Goal: Task Accomplishment & Management: Complete application form

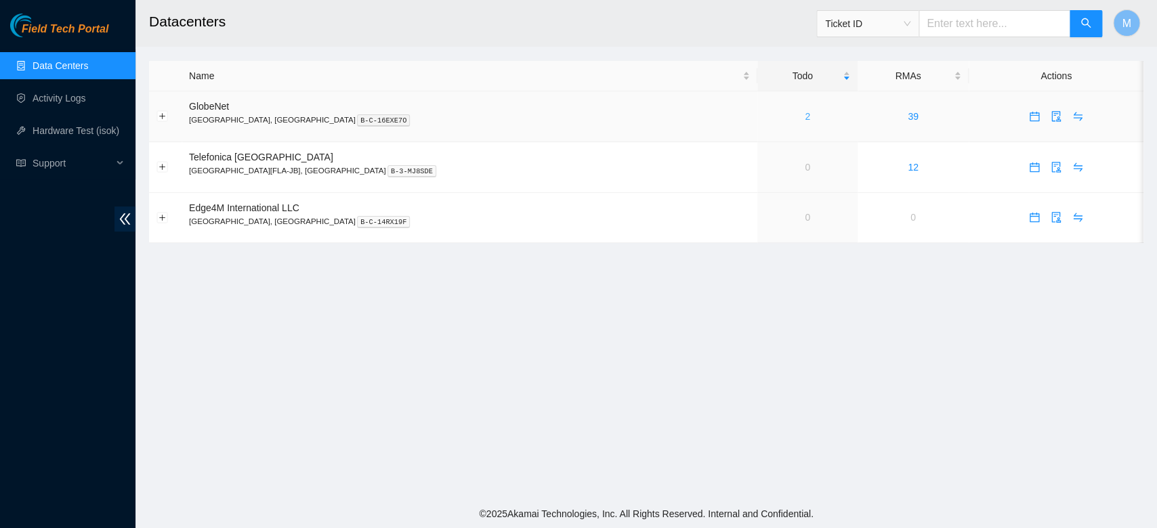
click at [805, 118] on link "2" at bounding box center [807, 116] width 5 height 11
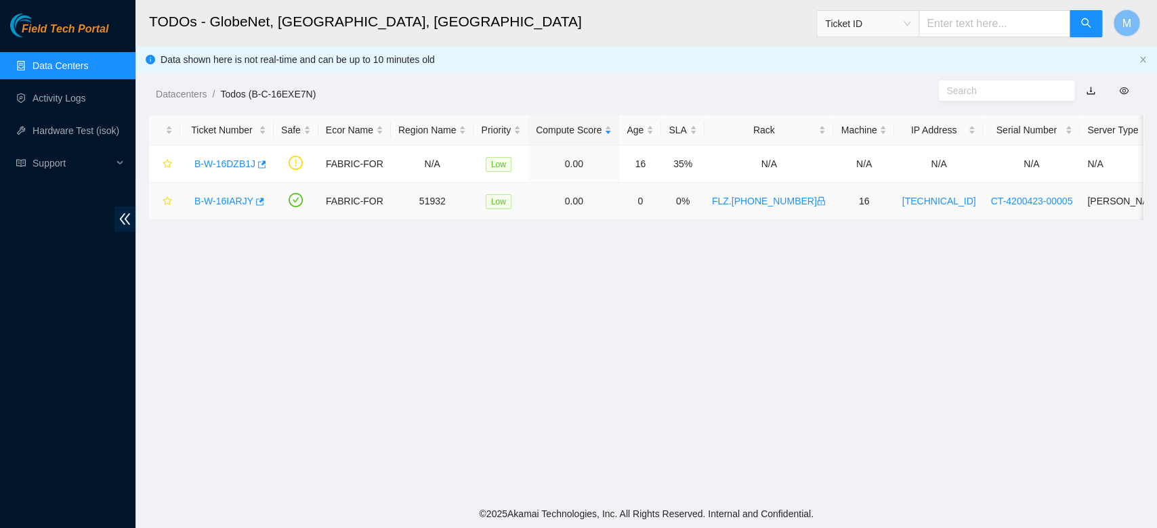
click at [207, 198] on link "B-W-16IARJY" at bounding box center [223, 201] width 59 height 11
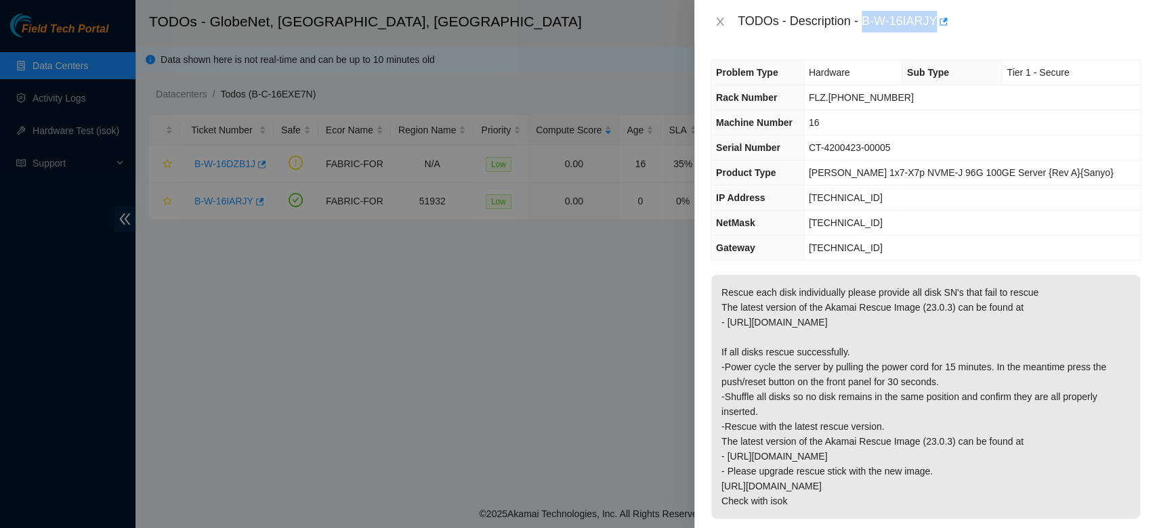
drag, startPoint x: 857, startPoint y: 22, endPoint x: 923, endPoint y: 20, distance: 66.4
click at [923, 20] on div "TODOs - Description - B-W-16IARJY" at bounding box center [939, 22] width 403 height 22
copy div "B-W-16IARJY"
drag, startPoint x: 722, startPoint y: 295, endPoint x: 931, endPoint y: 505, distance: 296.0
click at [931, 505] on p "Rescue each disk individually please provide all disk SN's that fail to rescue …" at bounding box center [925, 397] width 429 height 244
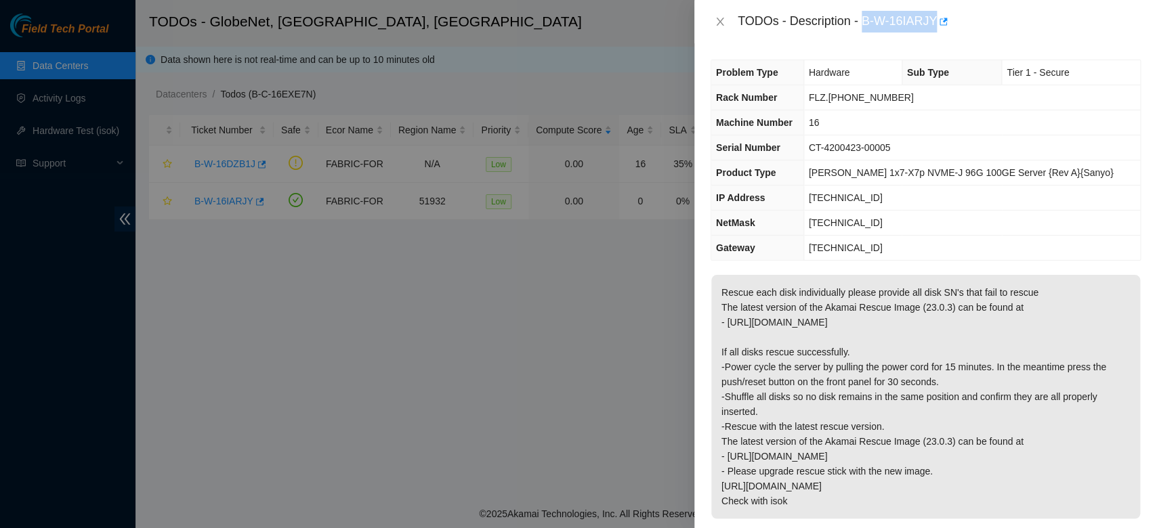
copy p "Rescue each disk individually please provide all disk SN's that fail to rescue …"
click at [887, 311] on p "Rescue each disk individually please provide all disk SN's that fail to rescue …" at bounding box center [925, 397] width 429 height 244
click at [721, 20] on icon "close" at bounding box center [719, 22] width 7 height 8
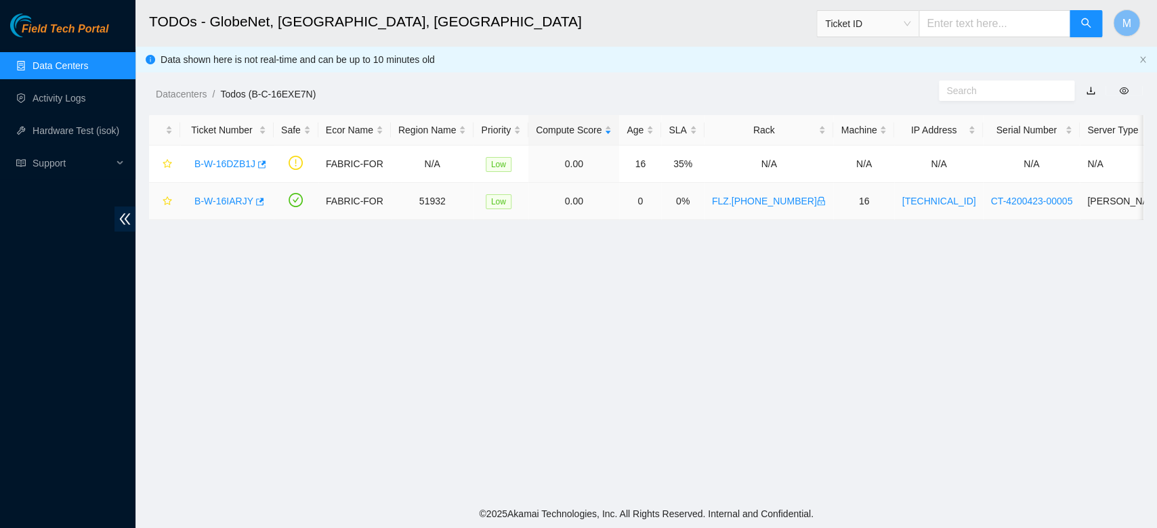
click at [217, 198] on link "B-W-16IARJY" at bounding box center [223, 201] width 59 height 11
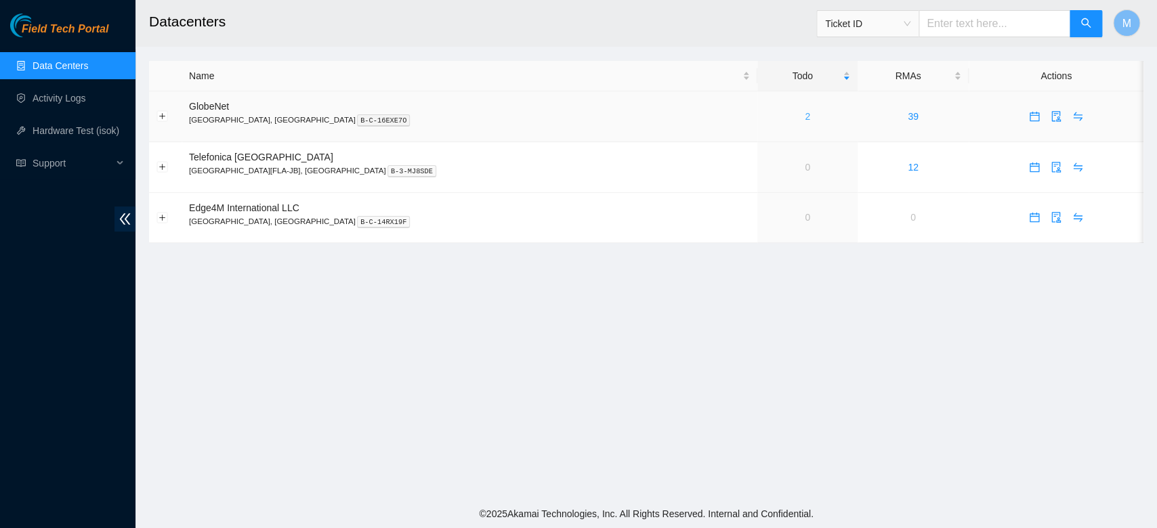
click at [805, 117] on link "2" at bounding box center [807, 116] width 5 height 11
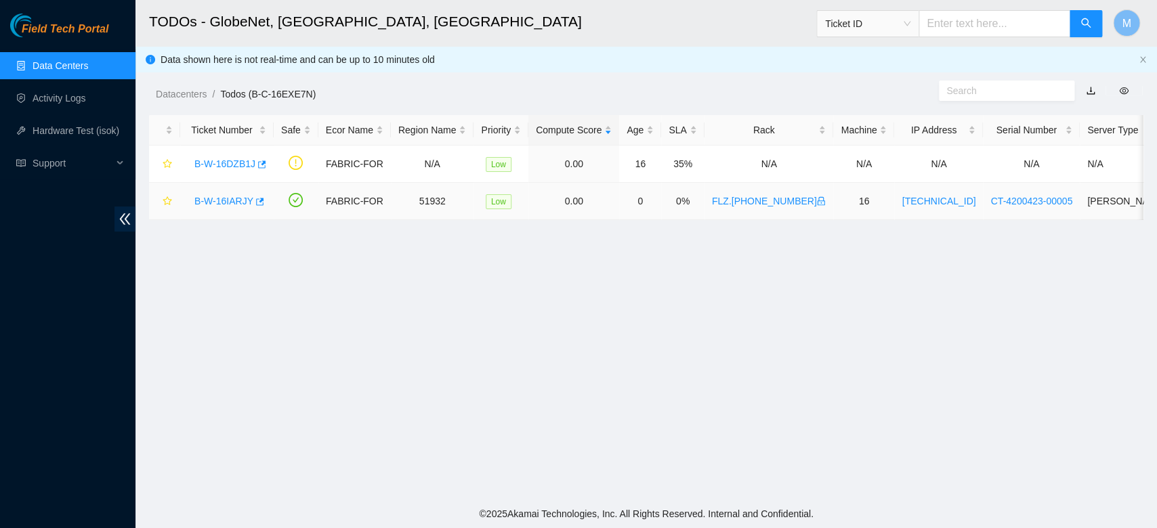
click at [209, 203] on link "B-W-16IARJY" at bounding box center [223, 201] width 59 height 11
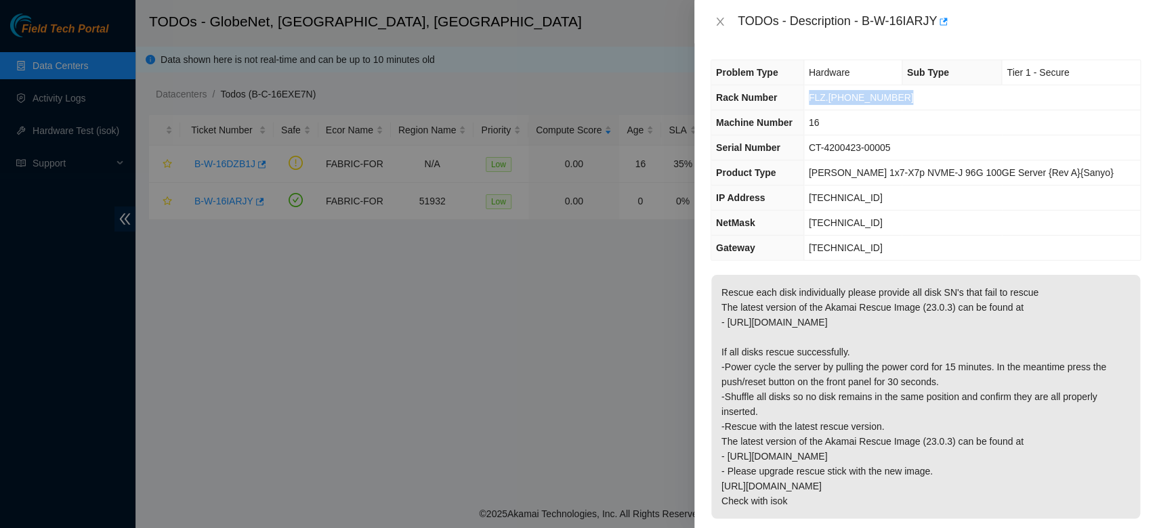
drag, startPoint x: 825, startPoint y: 98, endPoint x: 908, endPoint y: 101, distance: 82.7
click at [908, 101] on td "FLZ.[PHONE_NUMBER]" at bounding box center [971, 97] width 337 height 25
copy span "FLZ.[PHONE_NUMBER]"
click at [715, 24] on icon "close" at bounding box center [720, 21] width 11 height 11
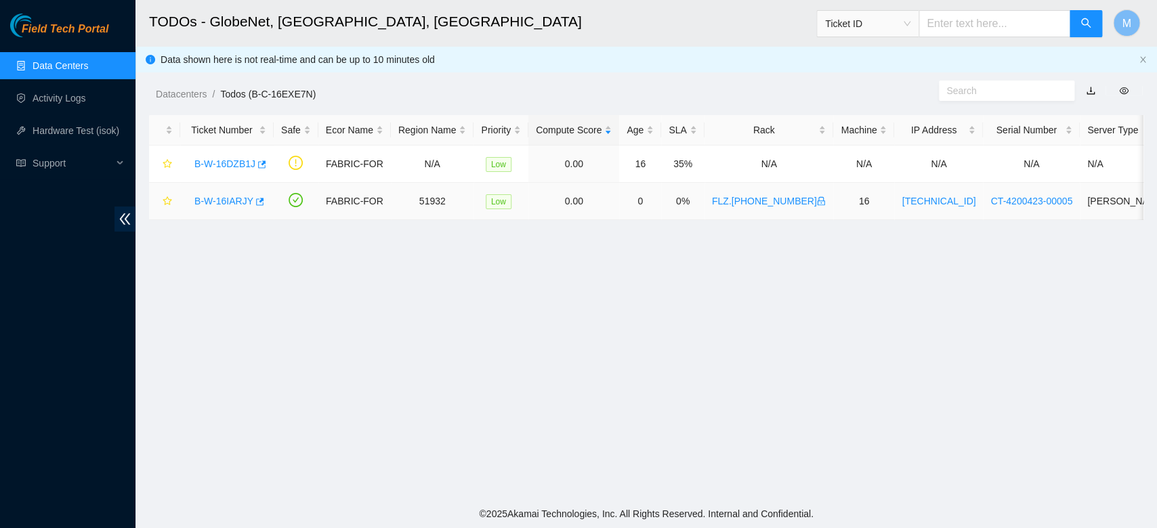
click at [241, 198] on link "B-W-16IARJY" at bounding box center [223, 201] width 59 height 11
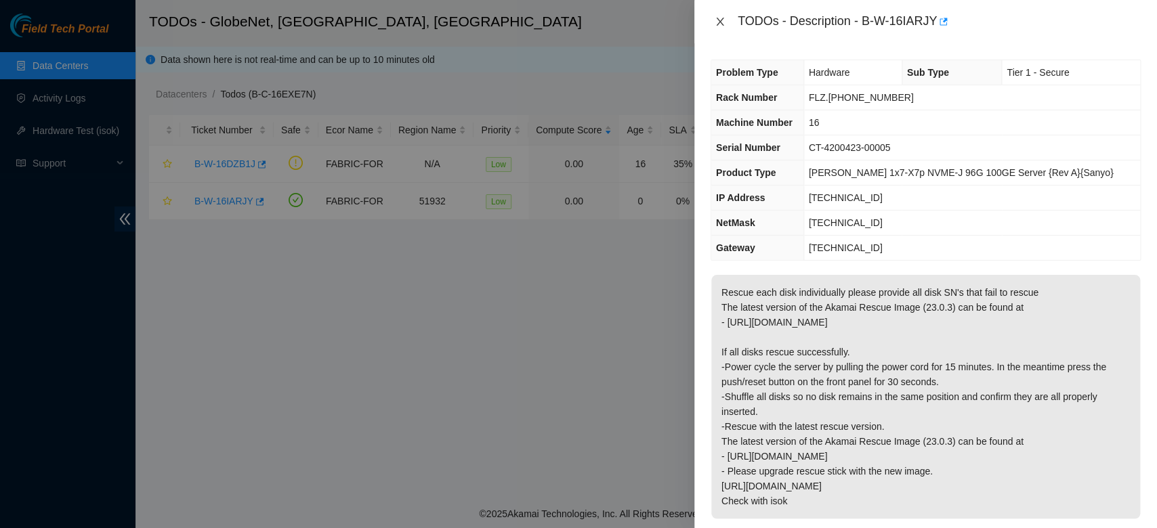
click at [721, 26] on icon "close" at bounding box center [719, 22] width 7 height 8
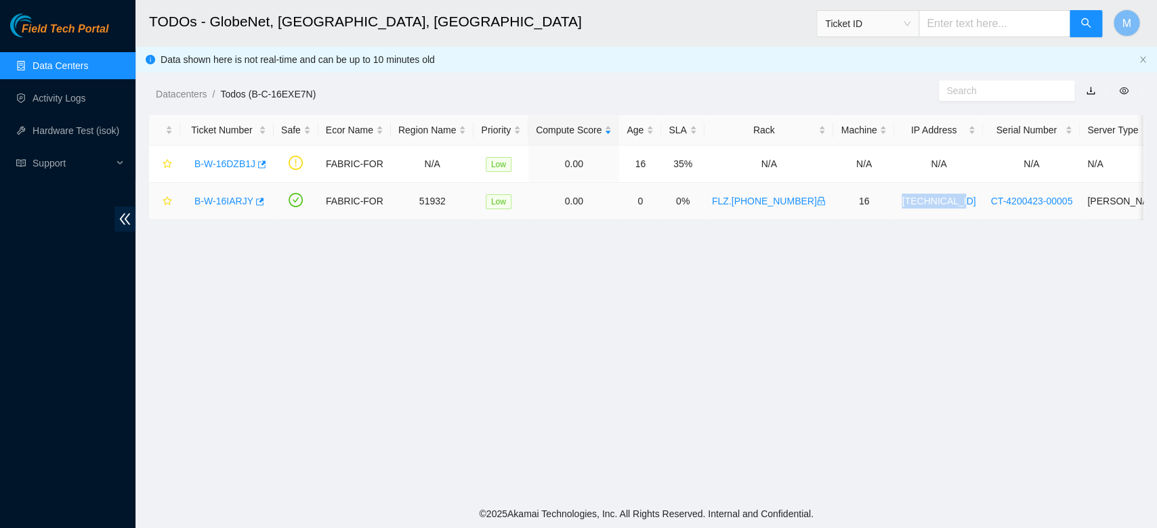
drag, startPoint x: 871, startPoint y: 203, endPoint x: 929, endPoint y: 205, distance: 57.6
click at [929, 205] on td "[TECHNICAL_ID]" at bounding box center [938, 201] width 89 height 37
copy link "[TECHNICAL_ID]"
click at [74, 131] on link "Hardware Test (isok)" at bounding box center [76, 130] width 87 height 11
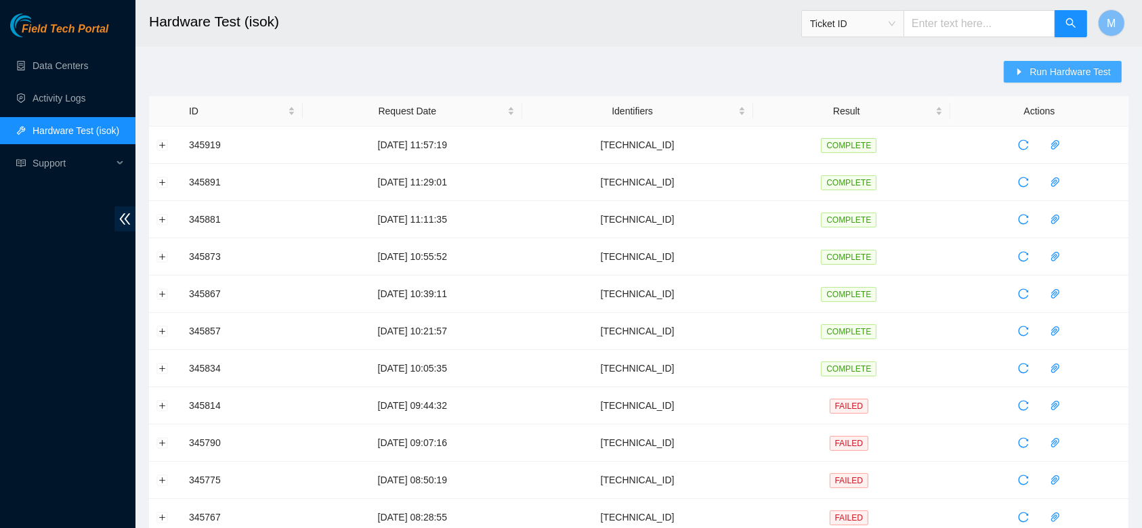
click at [1105, 66] on span "Run Hardware Test" at bounding box center [1069, 71] width 81 height 15
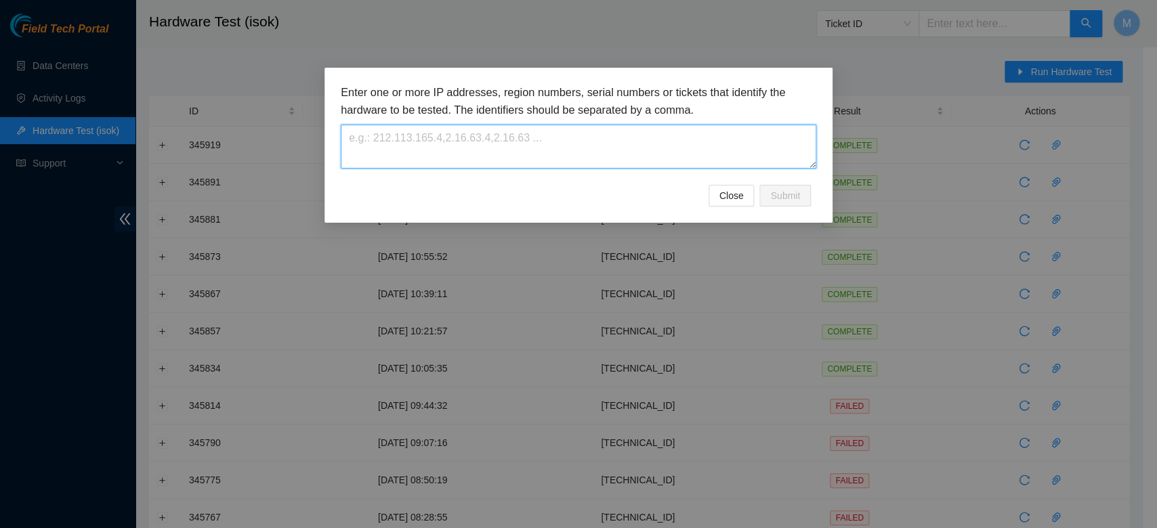
click at [595, 135] on textarea at bounding box center [578, 147] width 475 height 44
paste textarea "[TECHNICAL_ID]"
type textarea "[TECHNICAL_ID]"
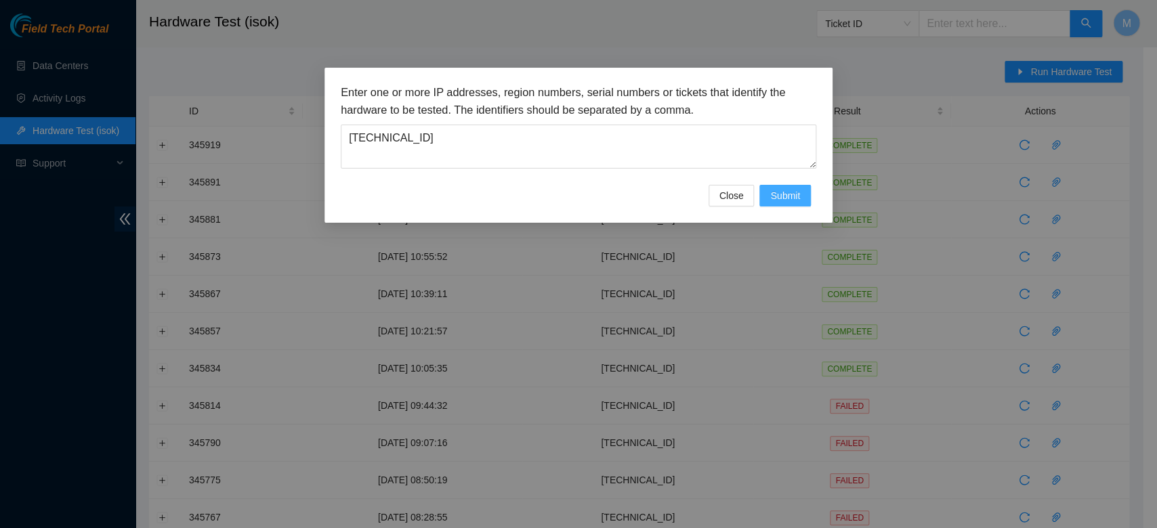
click at [788, 203] on span "Submit" at bounding box center [785, 195] width 30 height 15
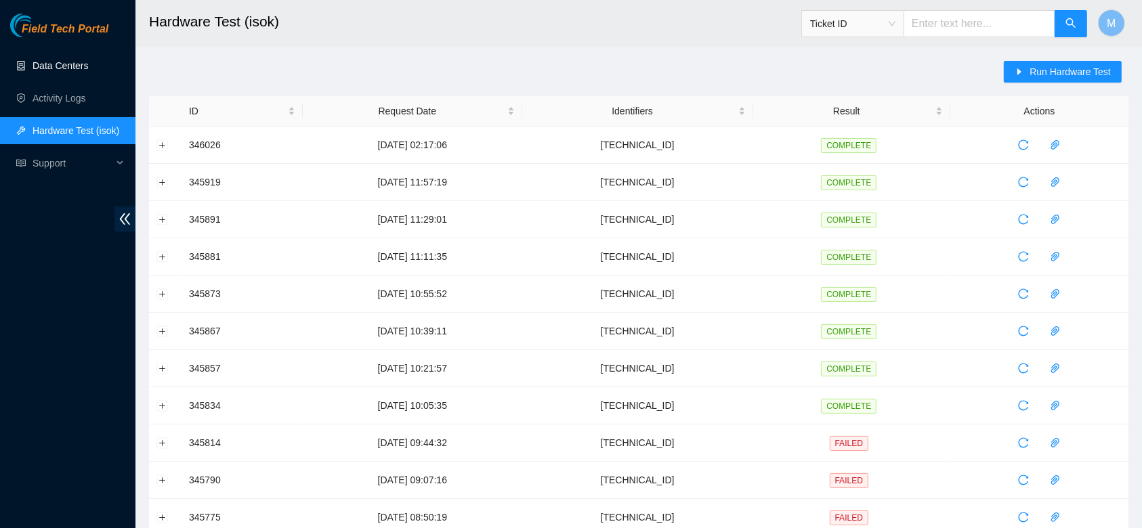
click at [82, 64] on link "Data Centers" at bounding box center [61, 65] width 56 height 11
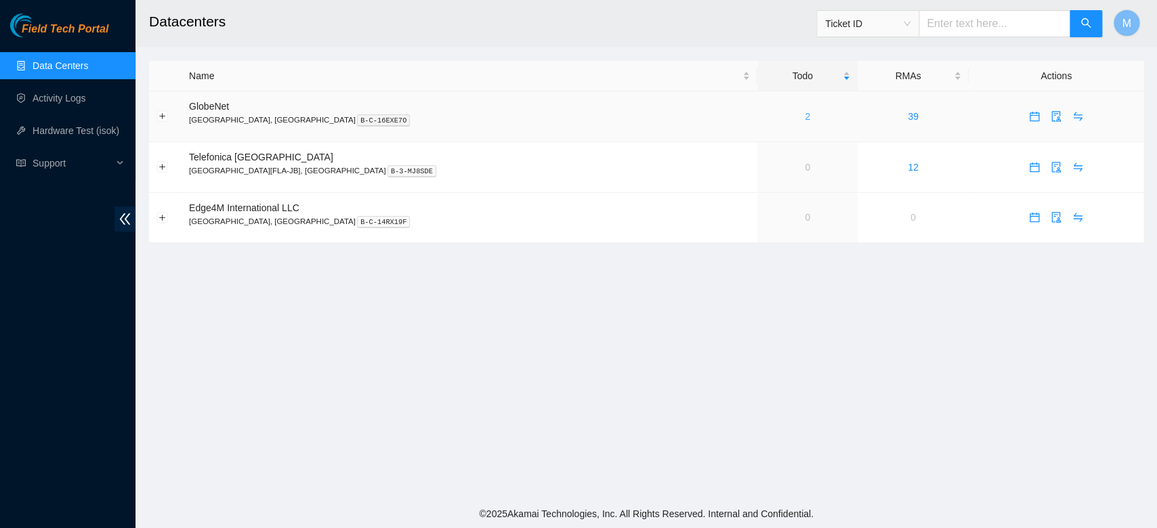
click at [805, 117] on link "2" at bounding box center [807, 116] width 5 height 11
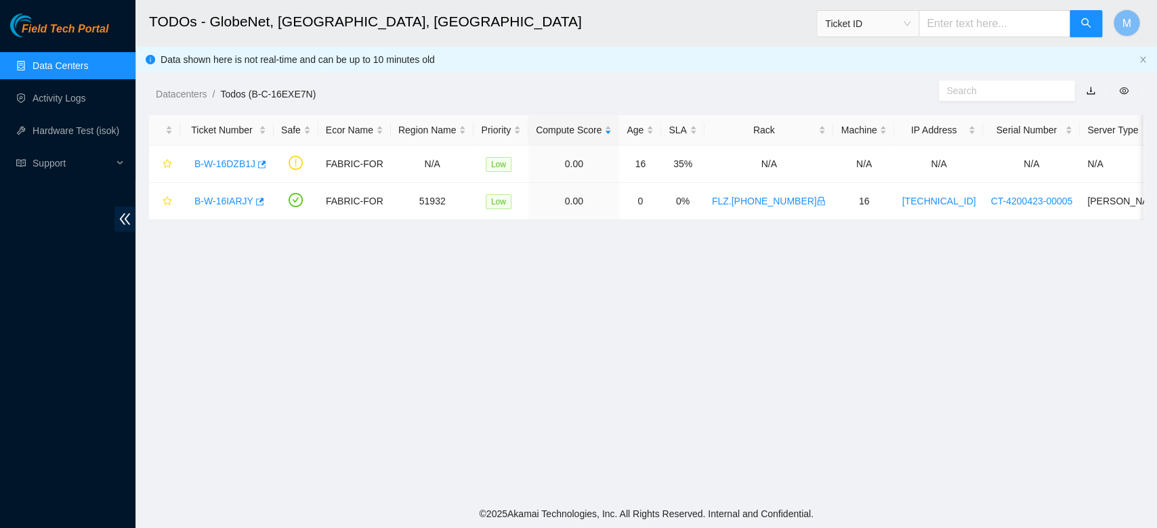
click at [82, 64] on link "Data Centers" at bounding box center [61, 65] width 56 height 11
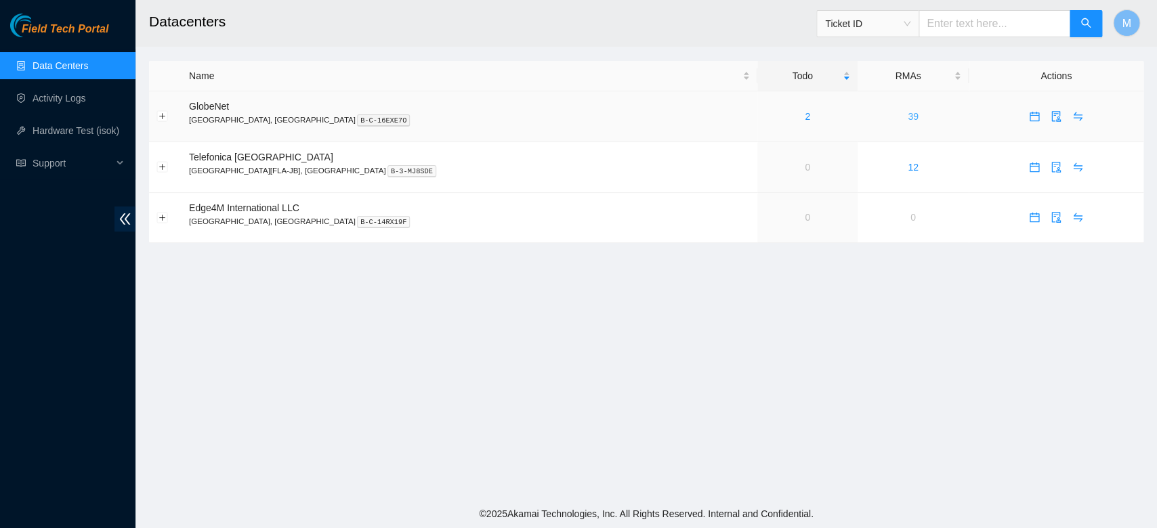
click at [908, 116] on link "39" at bounding box center [913, 116] width 11 height 11
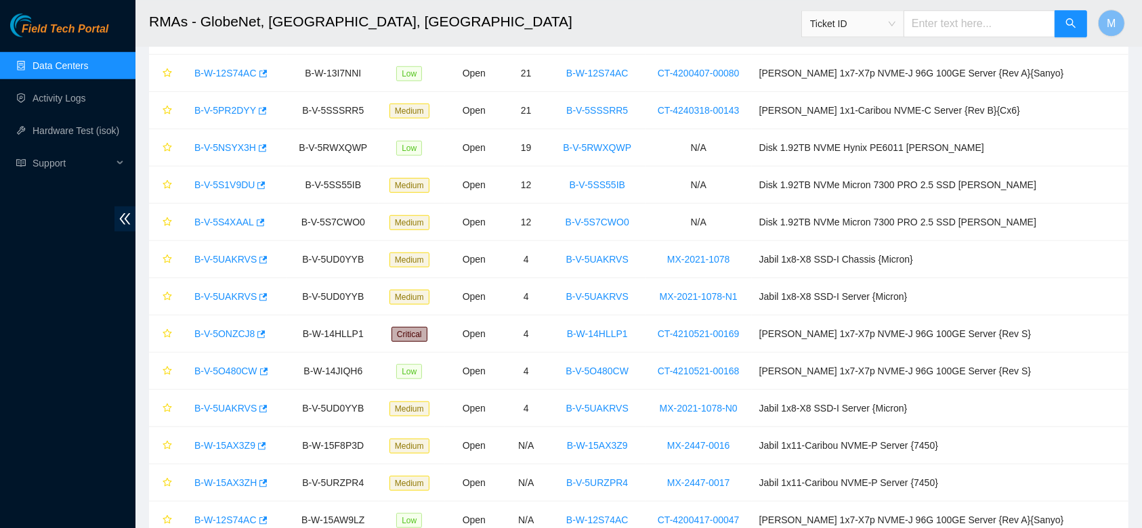
scroll to position [921, 0]
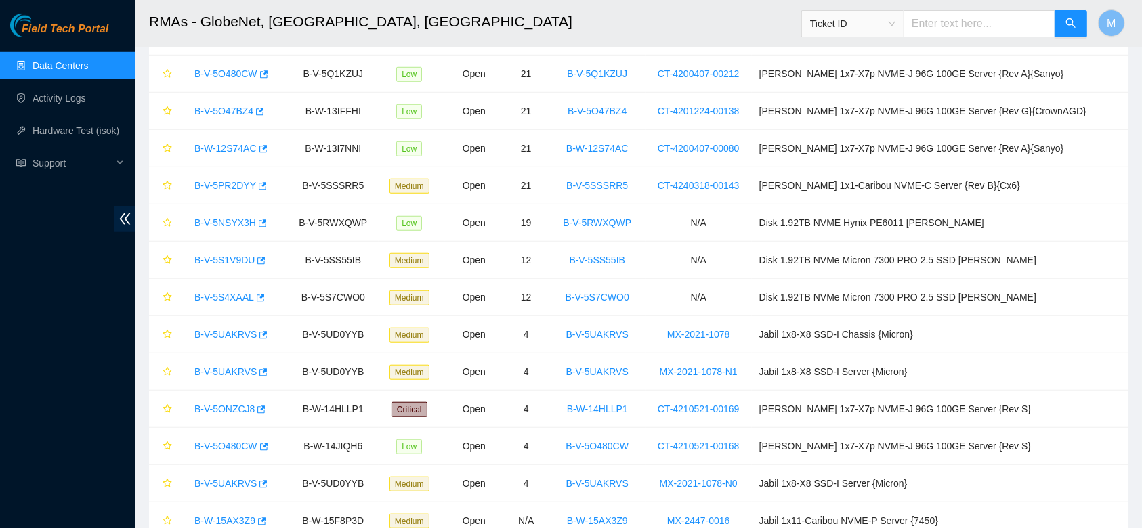
click at [895, 23] on span "Ticket ID" at bounding box center [852, 24] width 85 height 20
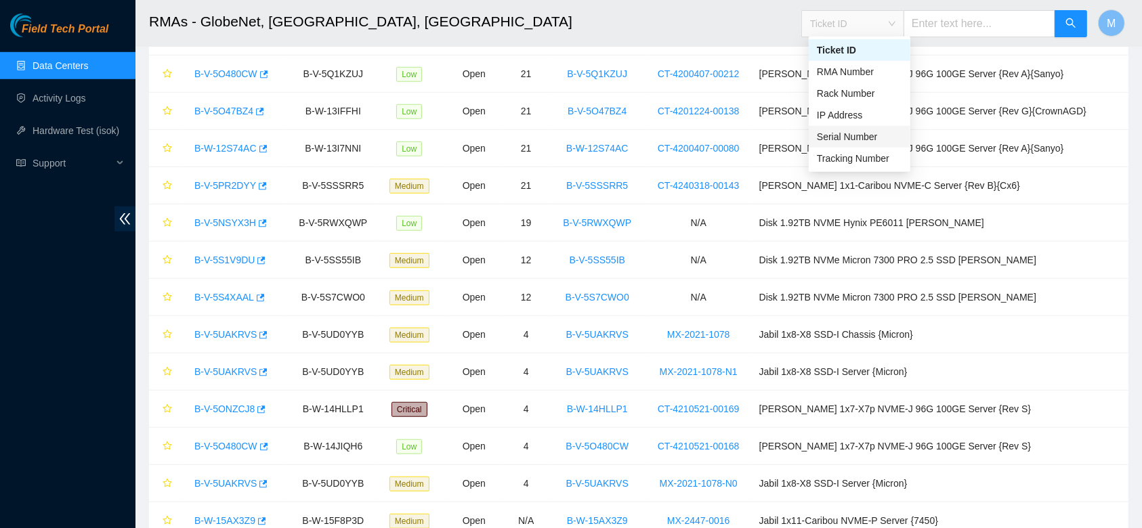
click at [866, 133] on div "Serial Number" at bounding box center [859, 136] width 85 height 15
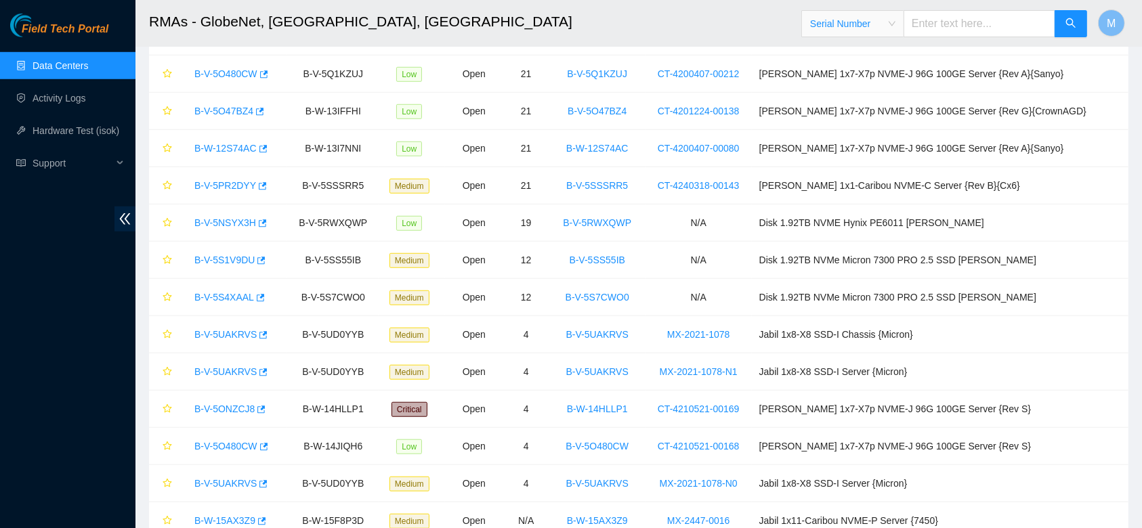
click at [955, 23] on input "text" at bounding box center [979, 23] width 152 height 27
type input "CT-4240318-00145"
click at [1067, 18] on button "button" at bounding box center [1070, 23] width 33 height 27
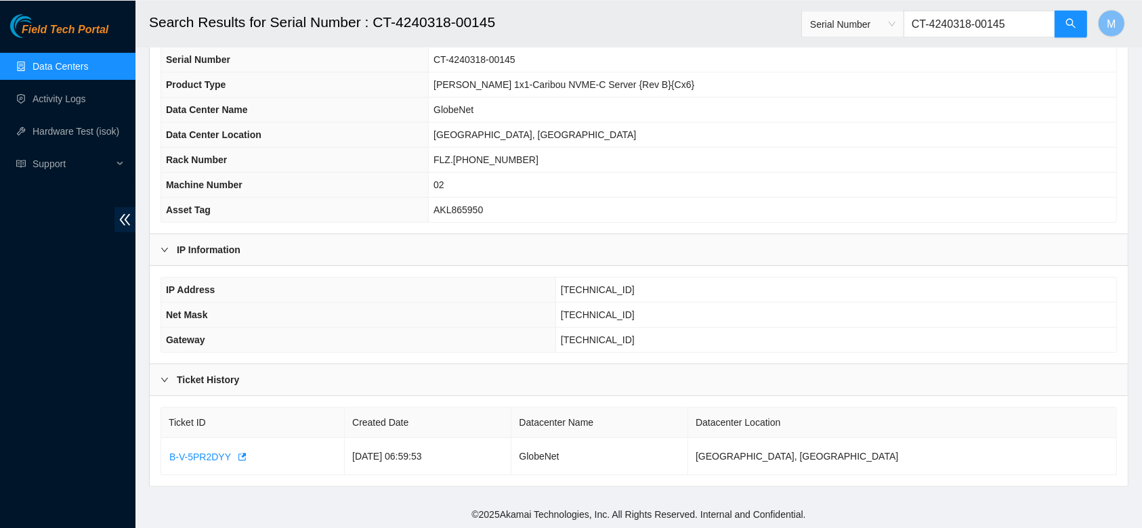
scroll to position [22, 0]
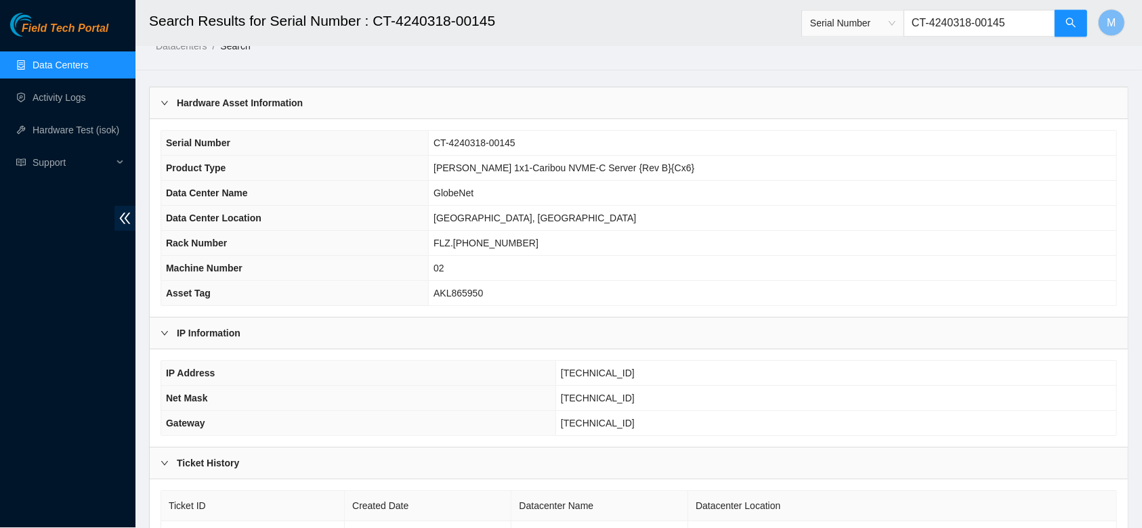
click at [84, 66] on link "Data Centers" at bounding box center [61, 65] width 56 height 11
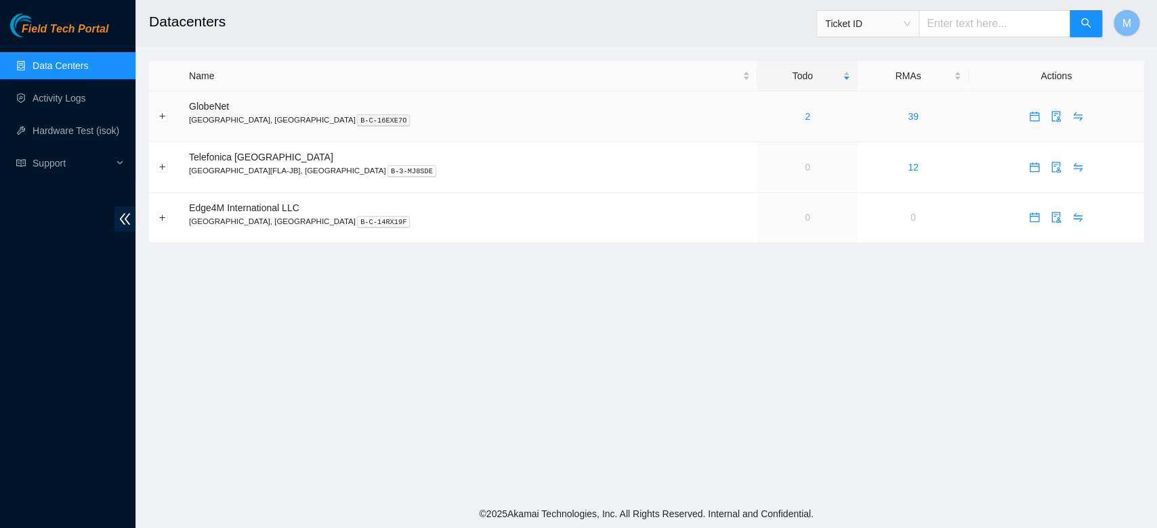
click at [857, 117] on td "39" at bounding box center [912, 116] width 111 height 51
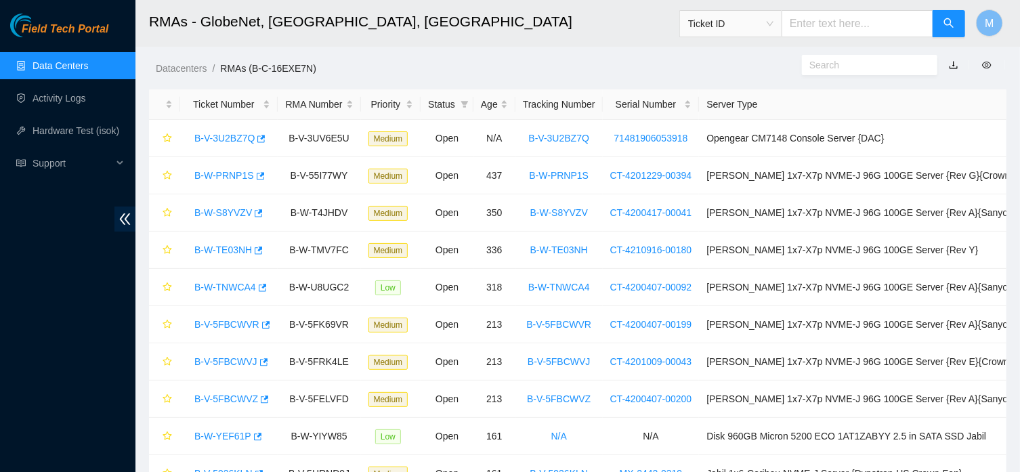
click at [70, 64] on link "Data Centers" at bounding box center [61, 65] width 56 height 11
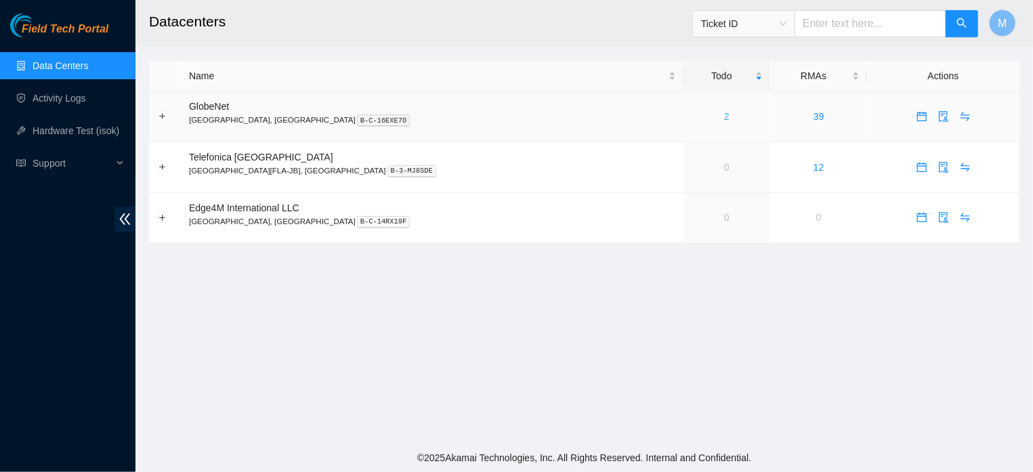
click at [724, 118] on link "2" at bounding box center [726, 116] width 5 height 11
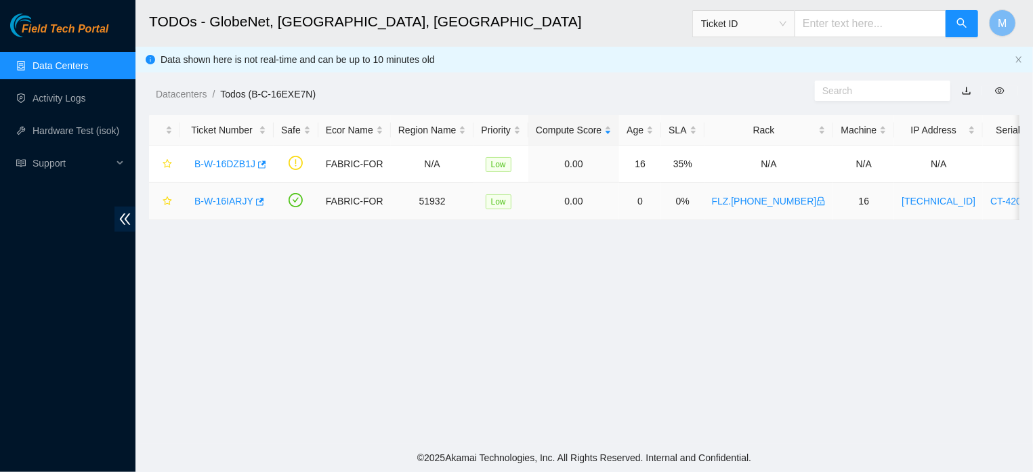
click at [224, 200] on link "B-W-16IARJY" at bounding box center [223, 201] width 59 height 11
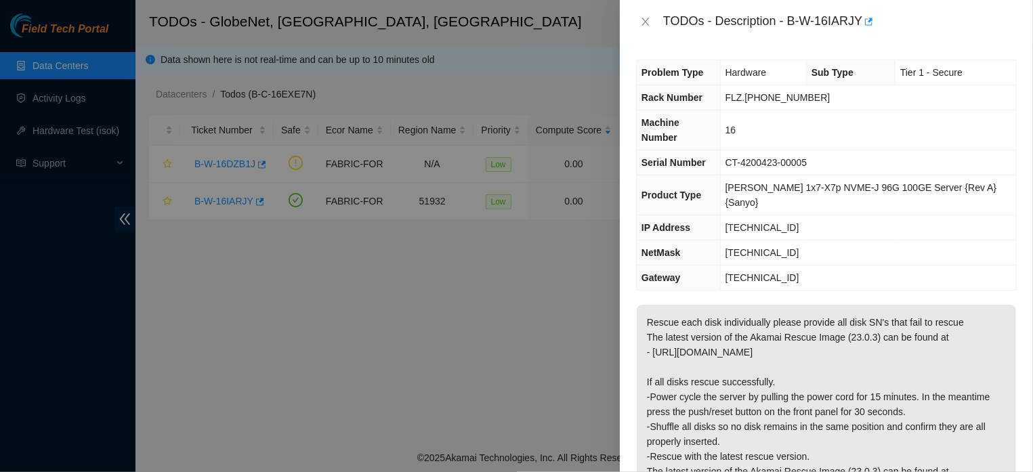
click at [957, 324] on p "Rescue each disk individually please provide all disk SN's that fail to rescue …" at bounding box center [826, 427] width 379 height 244
drag, startPoint x: 737, startPoint y: 197, endPoint x: 805, endPoint y: 194, distance: 67.8
click at [805, 215] on td "[TECHNICAL_ID]" at bounding box center [868, 227] width 296 height 25
copy span "[TECHNICAL_ID]"
click at [643, 21] on icon "close" at bounding box center [644, 22] width 7 height 8
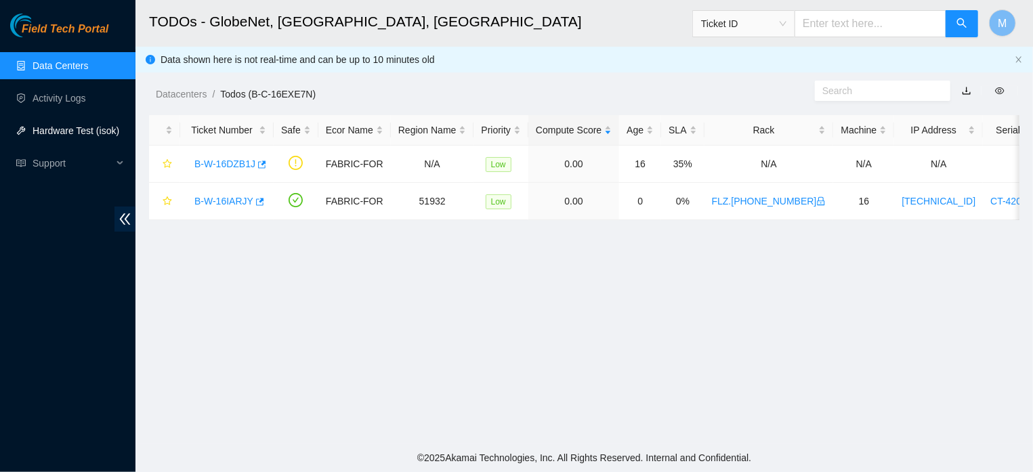
click at [77, 134] on link "Hardware Test (isok)" at bounding box center [76, 130] width 87 height 11
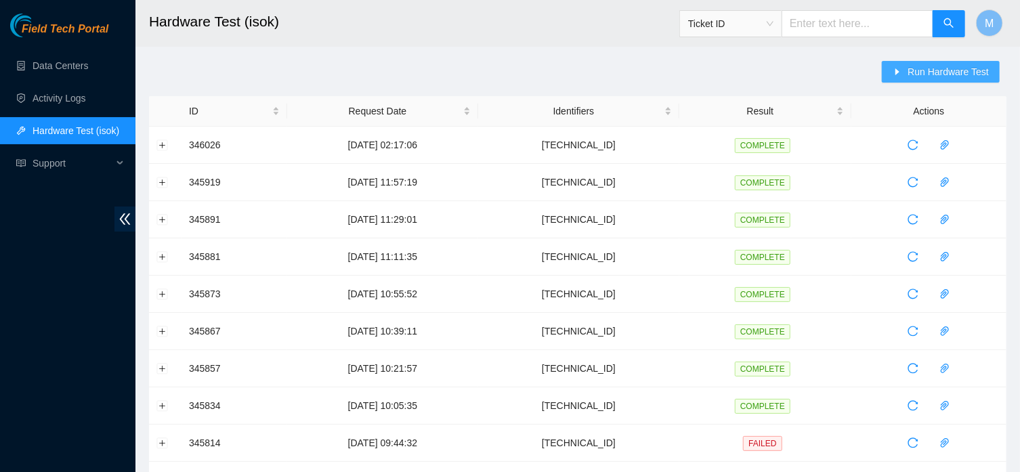
click at [896, 77] on icon "caret-right" at bounding box center [897, 71] width 9 height 9
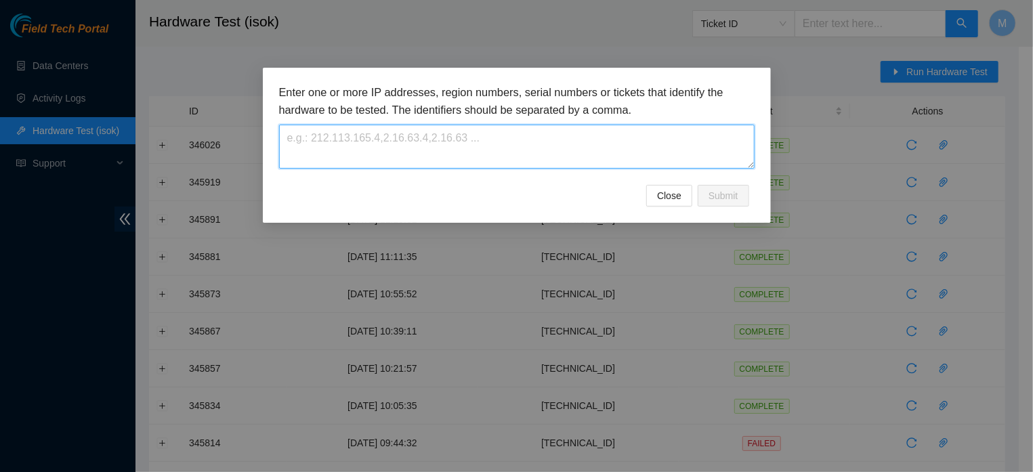
click at [597, 142] on textarea at bounding box center [516, 147] width 475 height 44
paste textarea "[TECHNICAL_ID]"
type textarea "[TECHNICAL_ID]"
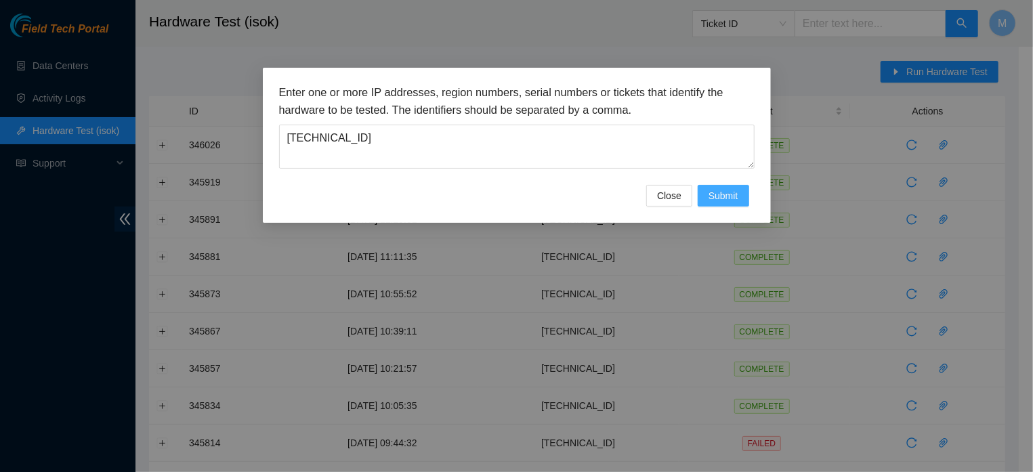
click at [706, 207] on button "Submit" at bounding box center [723, 196] width 51 height 22
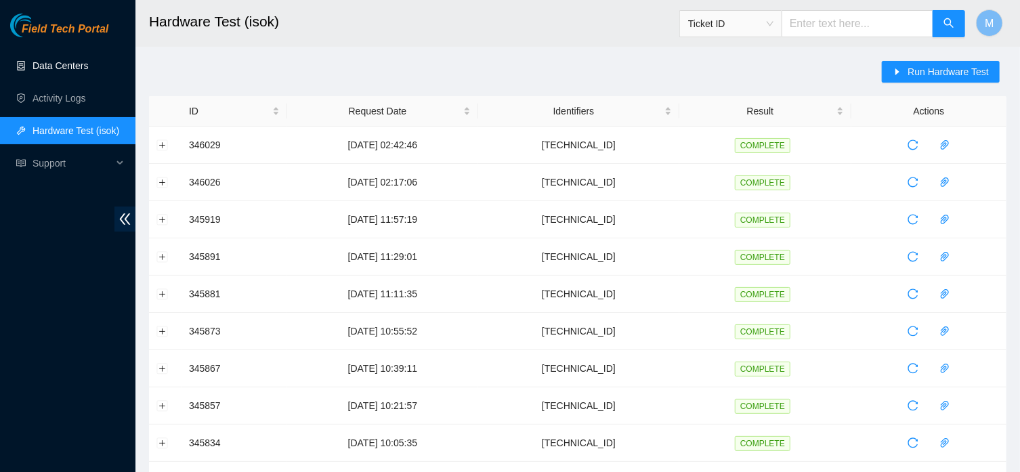
click at [77, 65] on link "Data Centers" at bounding box center [61, 65] width 56 height 11
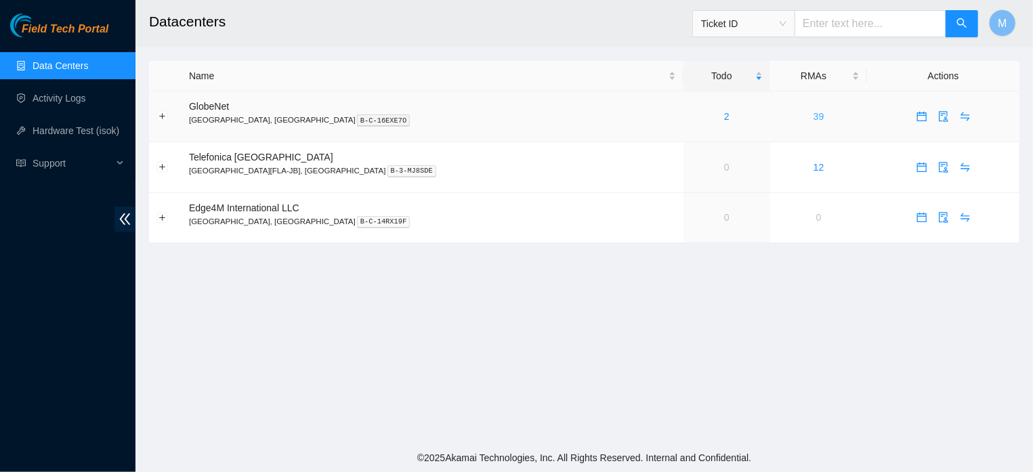
click at [813, 116] on link "39" at bounding box center [818, 116] width 11 height 11
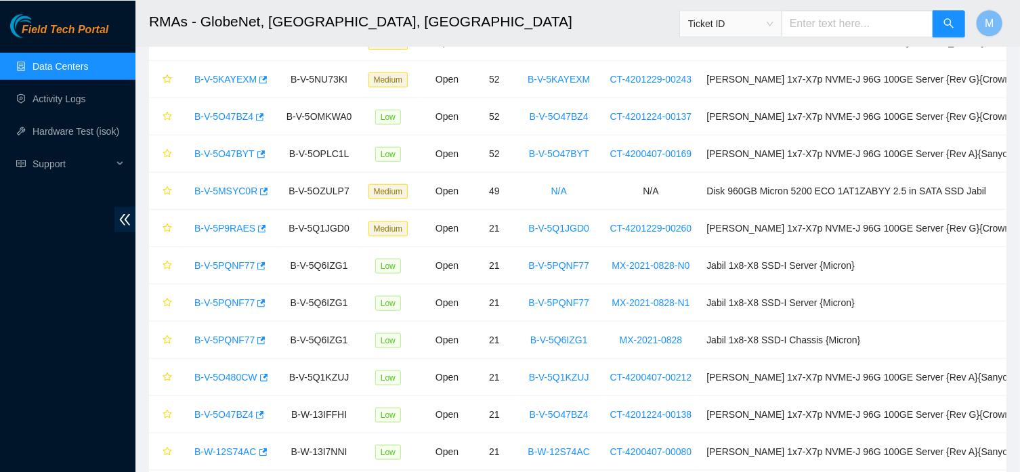
scroll to position [610, 0]
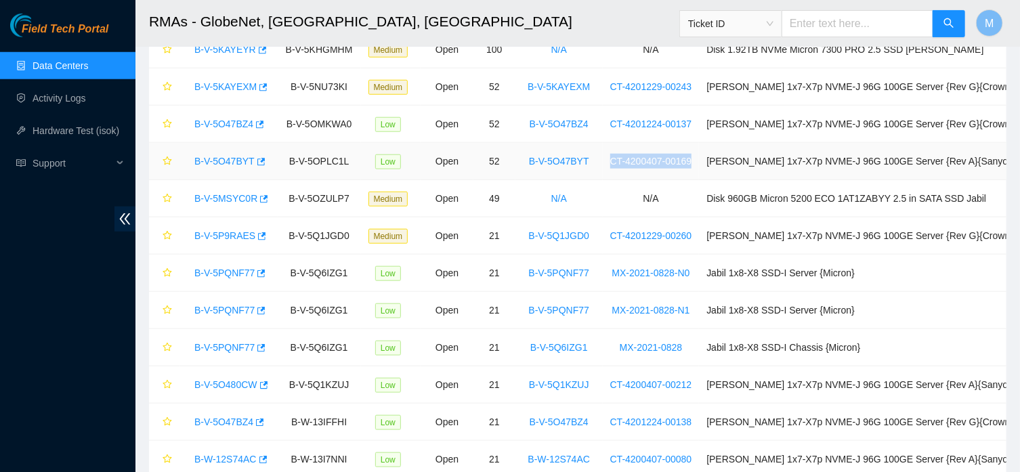
drag, startPoint x: 712, startPoint y: 161, endPoint x: 602, endPoint y: 181, distance: 112.1
click at [602, 180] on tr "B-V-5O47BYT B-V-5OPLC1L Low Open 52 B-V-5O47BYT CT-4200407-00169 Ciara 1x7-X7p …" at bounding box center [595, 161] width 893 height 37
click at [76, 132] on link "Hardware Test (isok)" at bounding box center [76, 130] width 87 height 11
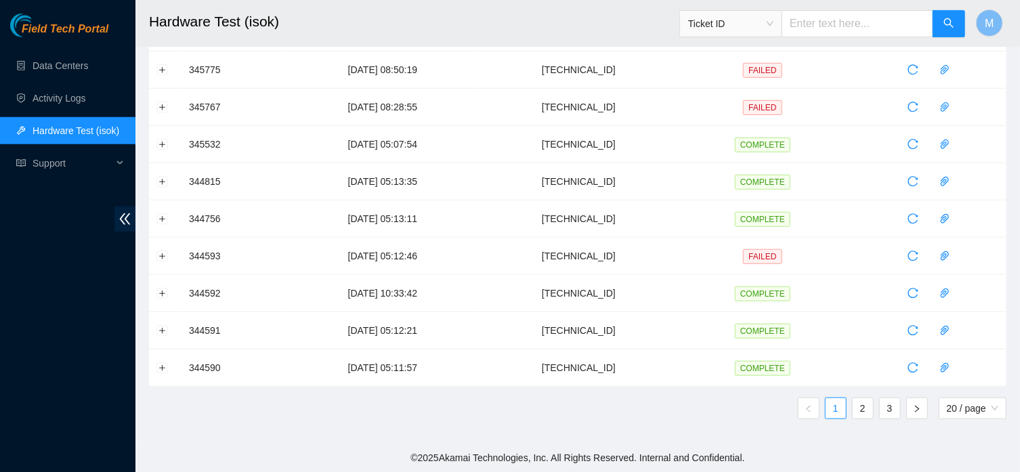
scroll to position [487, 0]
click at [48, 66] on link "Data Centers" at bounding box center [61, 65] width 56 height 11
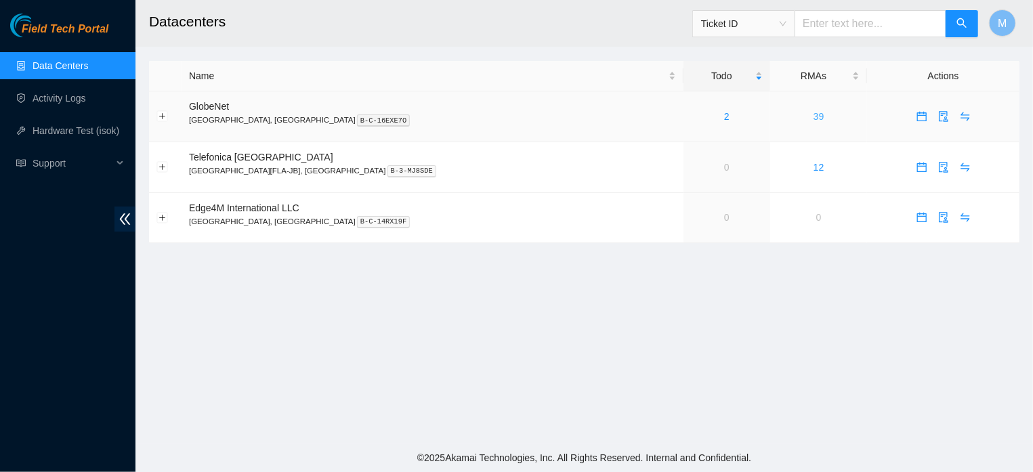
click at [813, 118] on link "39" at bounding box center [818, 116] width 11 height 11
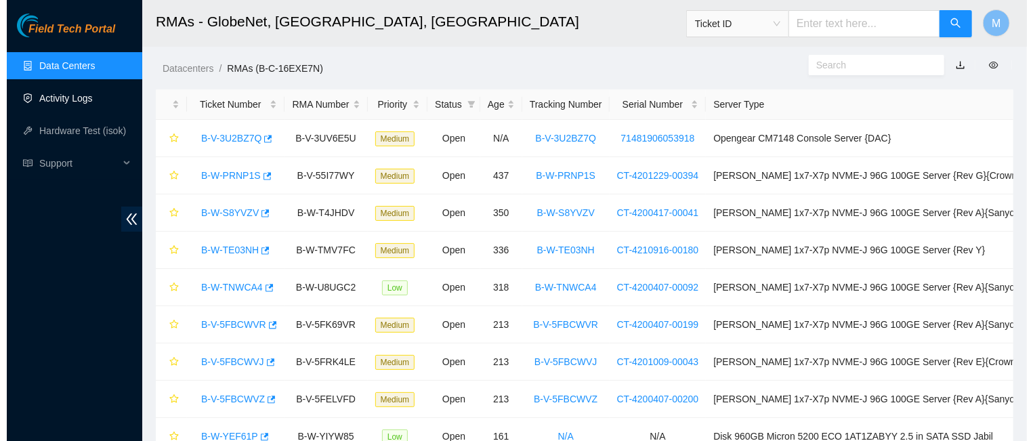
scroll to position [889, 0]
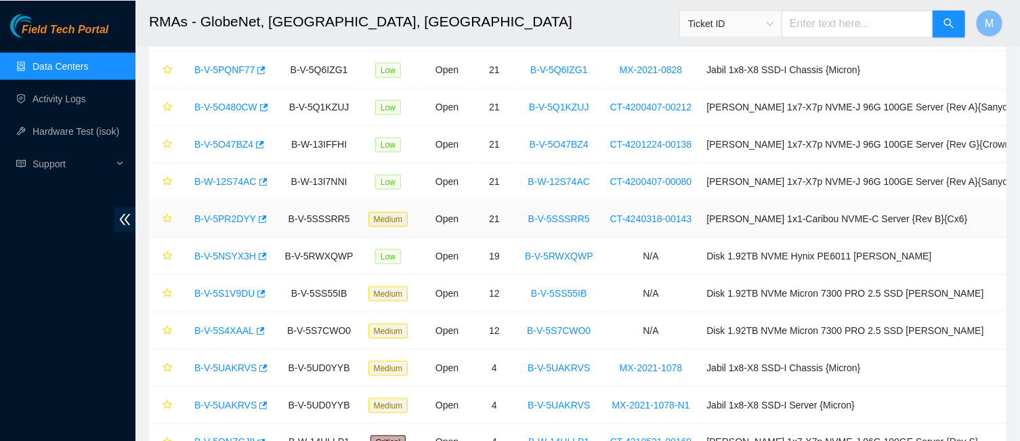
click at [288, 228] on td "B-V-5SSSRR5" at bounding box center [319, 218] width 83 height 37
drag, startPoint x: 621, startPoint y: 221, endPoint x: 731, endPoint y: 216, distance: 110.5
click at [731, 216] on tr "B-V-5PR2DYY B-V-5SSSRR5 Medium Open 21 B-V-5SSSRR5 CT-4240318-00143 Ciara 1x1-C…" at bounding box center [595, 218] width 893 height 37
click at [231, 217] on link "B-V-5PR2DYY" at bounding box center [225, 218] width 62 height 11
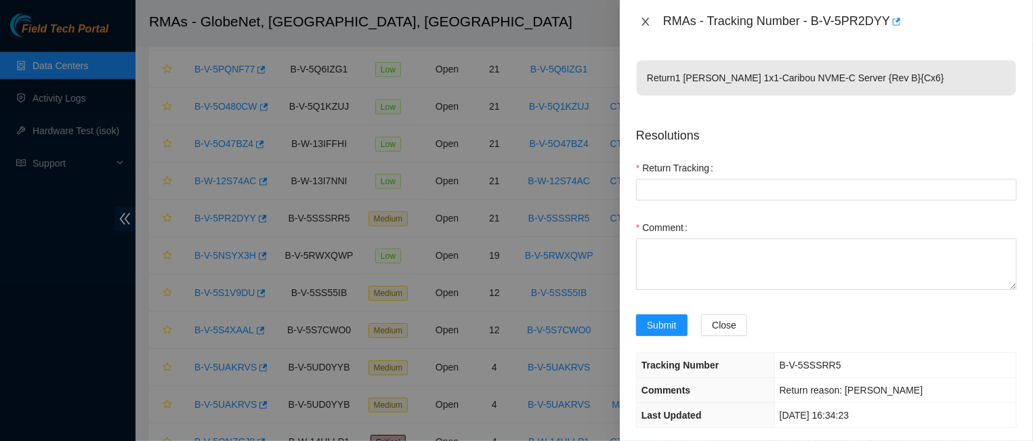
click at [640, 19] on icon "close" at bounding box center [645, 21] width 11 height 11
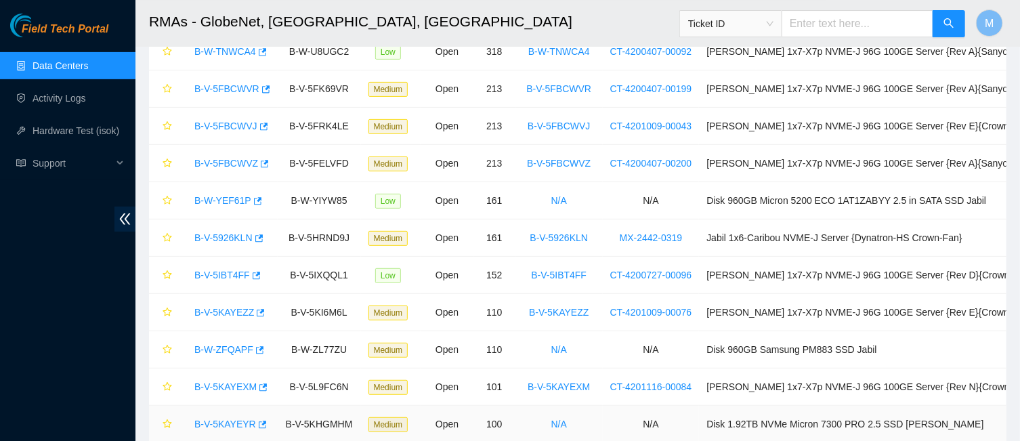
scroll to position [889, 0]
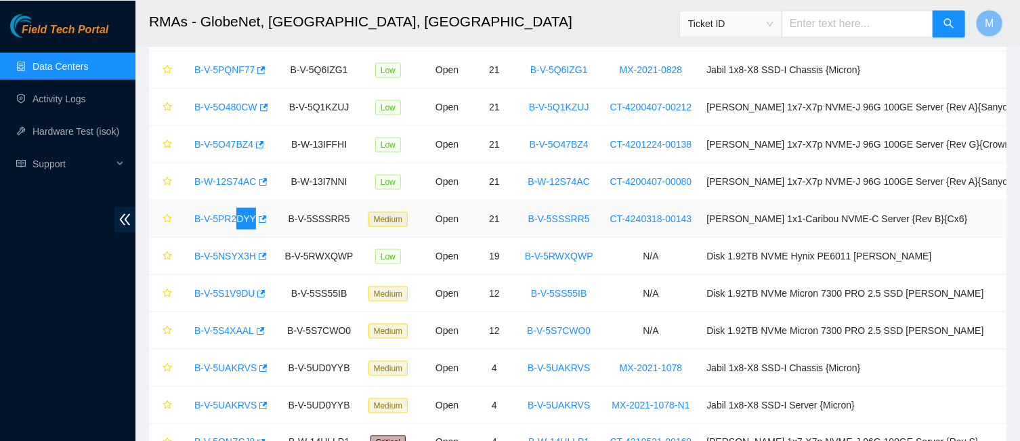
click at [333, 211] on td "B-V-5SSSRR5" at bounding box center [319, 218] width 83 height 37
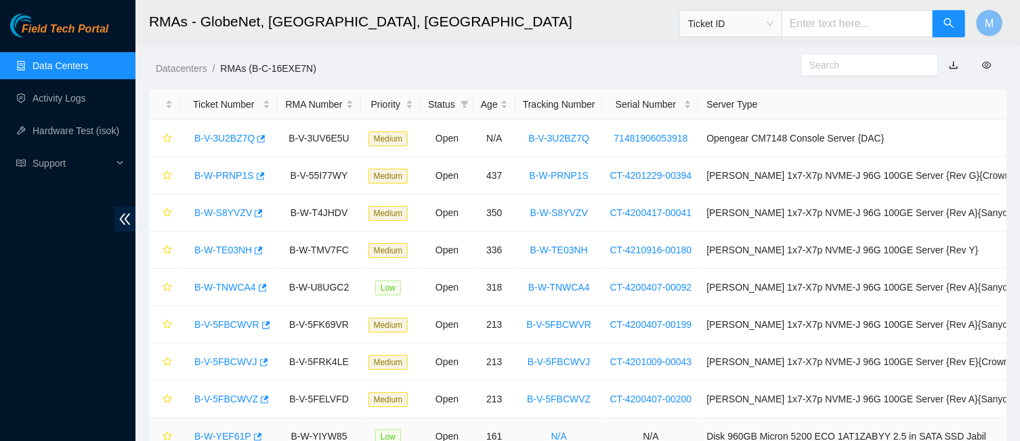
scroll to position [328, 0]
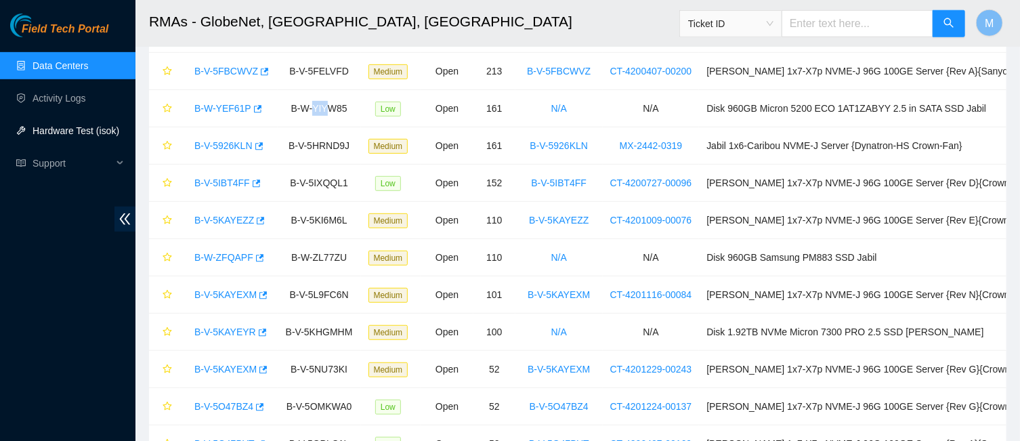
click at [80, 133] on link "Hardware Test (isok)" at bounding box center [76, 130] width 87 height 11
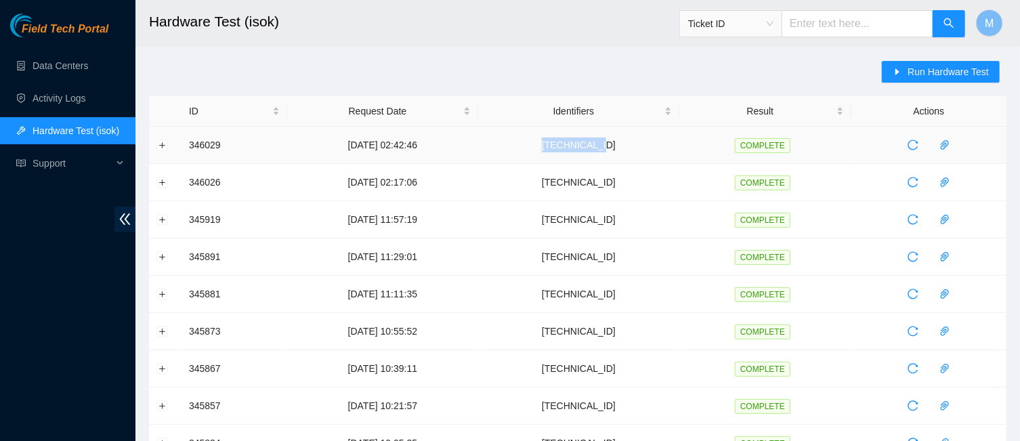
drag, startPoint x: 580, startPoint y: 148, endPoint x: 637, endPoint y: 145, distance: 57.6
click at [637, 145] on td "[TECHNICAL_ID]" at bounding box center [578, 145] width 201 height 37
copy td "[TECHNICAL_ID]"
click at [897, 73] on icon "caret-right" at bounding box center [897, 71] width 9 height 9
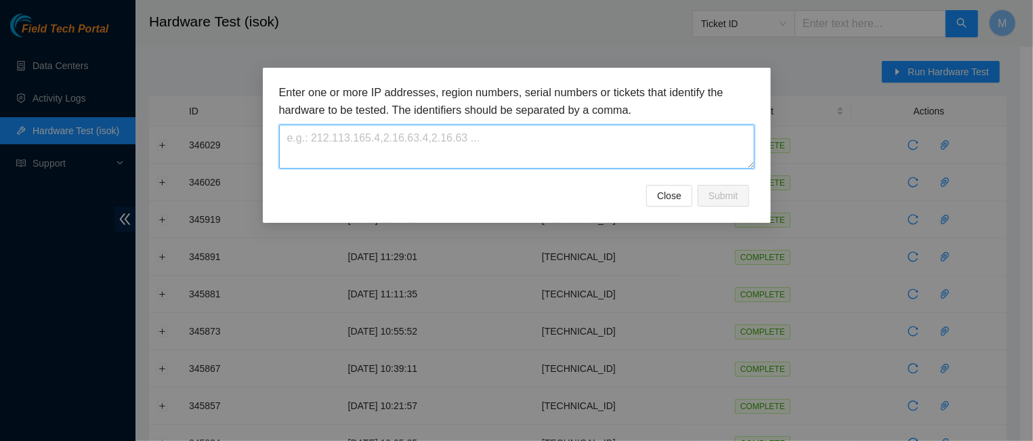
click at [498, 148] on textarea at bounding box center [516, 147] width 475 height 44
paste textarea "[TECHNICAL_ID]"
type textarea "[TECHNICAL_ID]"
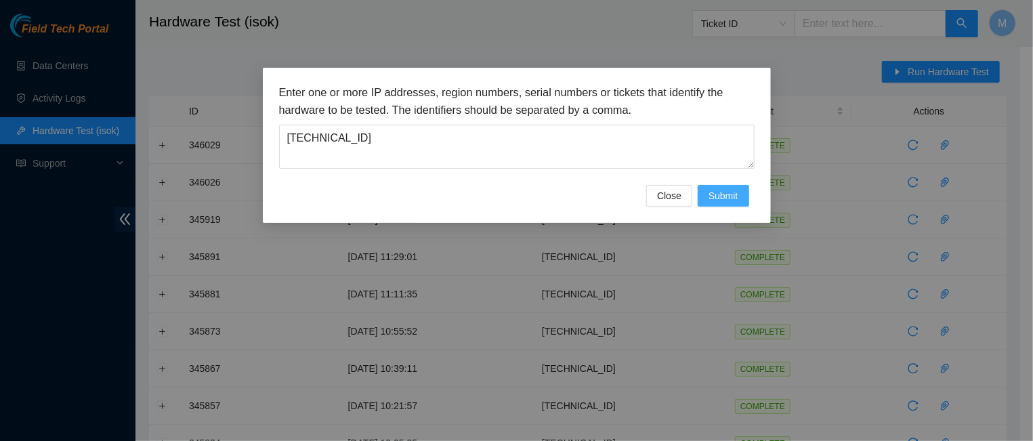
click at [715, 203] on span "Submit" at bounding box center [723, 195] width 30 height 15
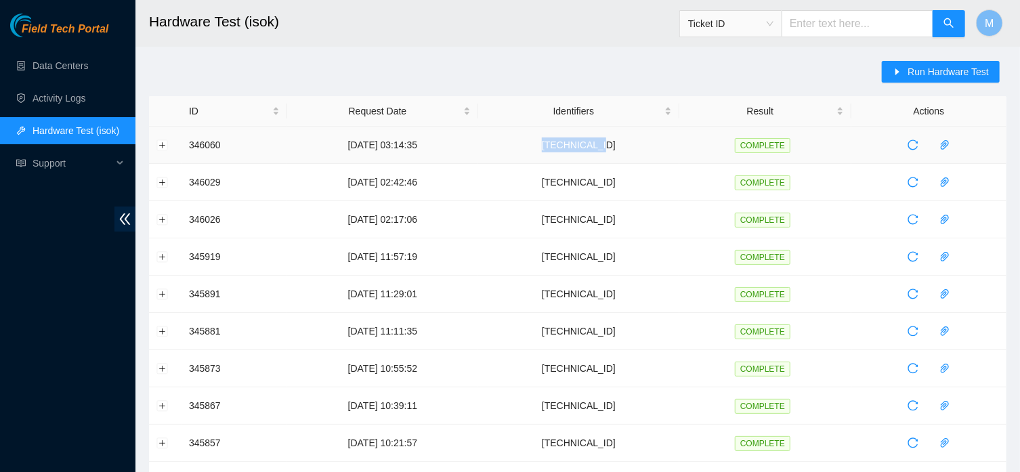
drag, startPoint x: 575, startPoint y: 148, endPoint x: 639, endPoint y: 150, distance: 64.4
click at [639, 150] on td "[TECHNICAL_ID]" at bounding box center [578, 145] width 201 height 37
copy td "[TECHNICAL_ID]"
click at [966, 73] on span "Run Hardware Test" at bounding box center [948, 71] width 81 height 15
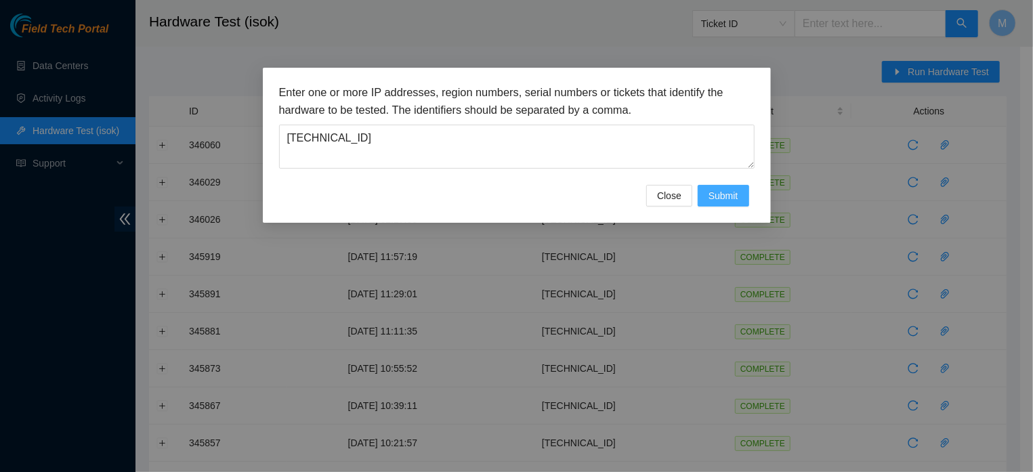
click at [746, 206] on button "Submit" at bounding box center [723, 196] width 51 height 22
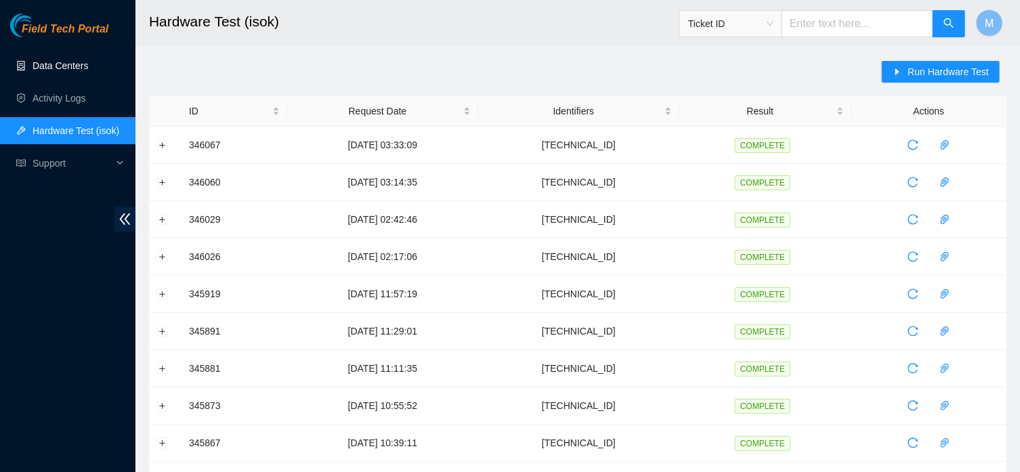
click at [64, 71] on link "Data Centers" at bounding box center [61, 65] width 56 height 11
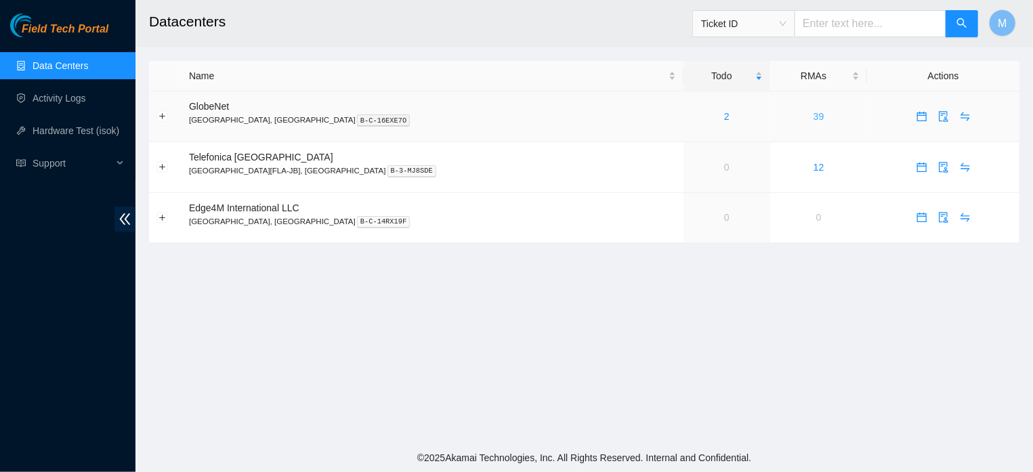
click at [813, 116] on link "39" at bounding box center [818, 116] width 11 height 11
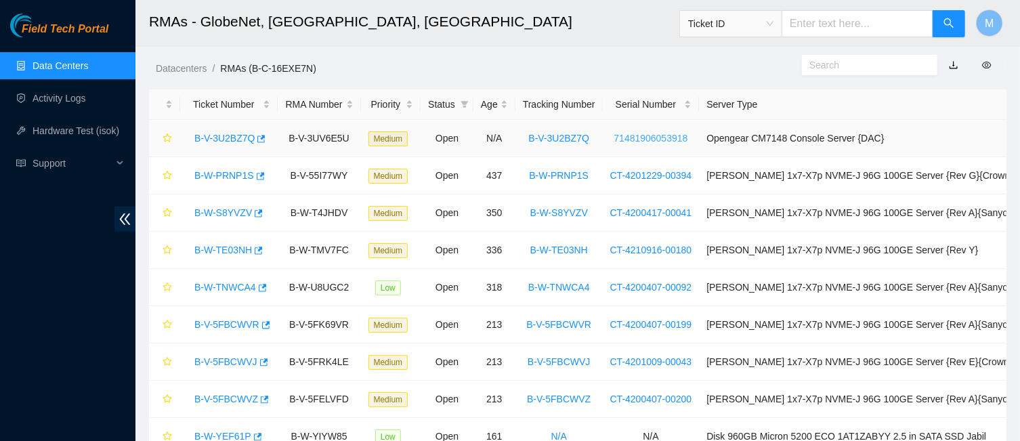
scroll to position [889, 0]
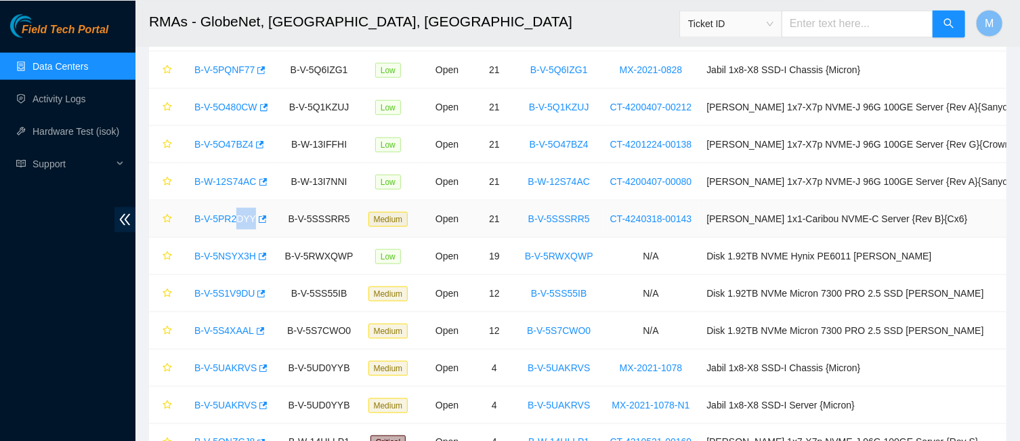
click at [336, 217] on td "B-V-5SSSRR5" at bounding box center [319, 218] width 83 height 37
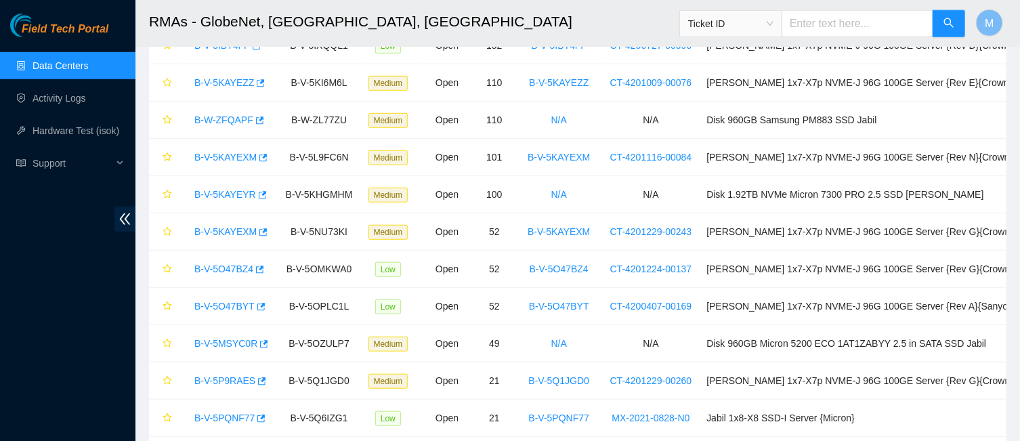
scroll to position [497, 0]
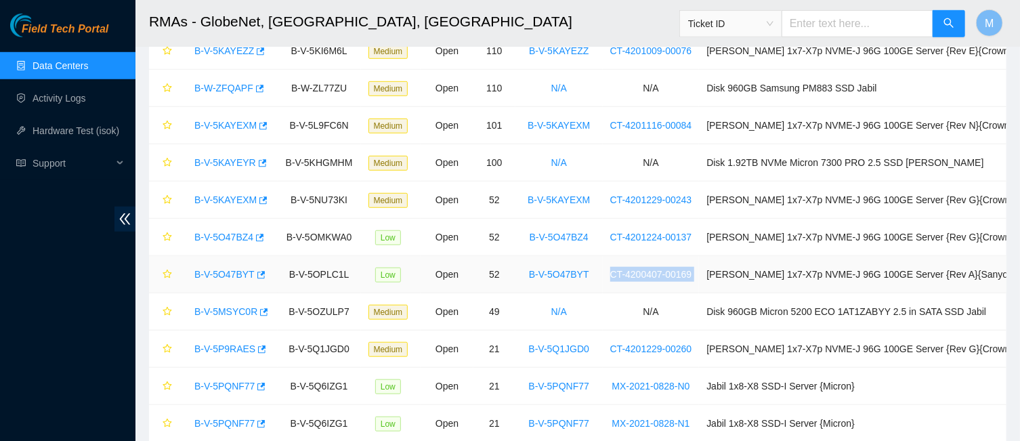
drag, startPoint x: 709, startPoint y: 272, endPoint x: 622, endPoint y: 278, distance: 86.9
click at [622, 278] on tr "B-V-5O47BYT B-V-5OPLC1L Low Open 52 B-V-5O47BYT CT-4200407-00169 Ciara 1x7-X7p …" at bounding box center [595, 274] width 893 height 37
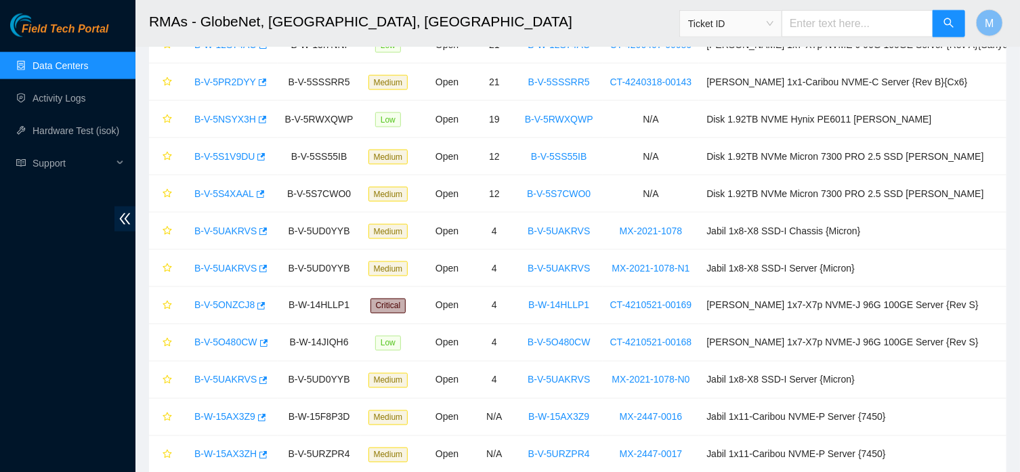
scroll to position [1027, 0]
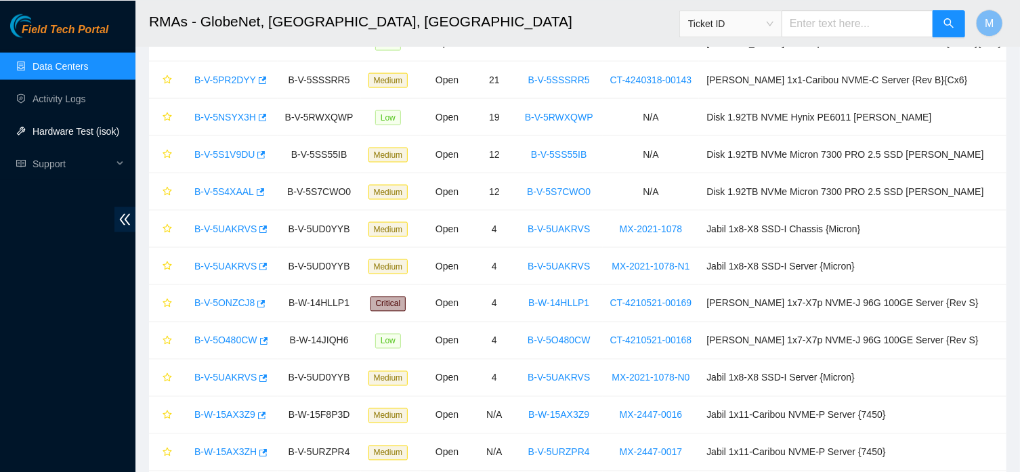
click at [83, 131] on link "Hardware Test (isok)" at bounding box center [76, 130] width 87 height 11
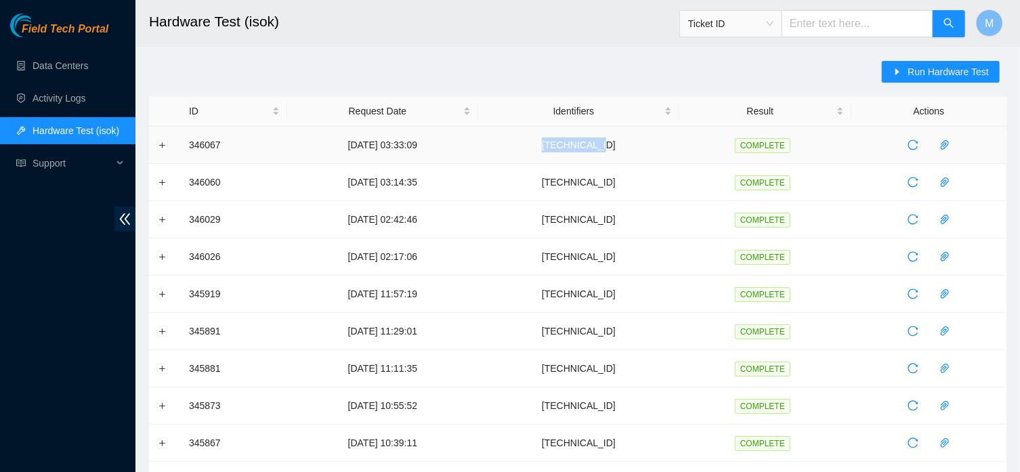
drag, startPoint x: 576, startPoint y: 146, endPoint x: 638, endPoint y: 148, distance: 61.6
click at [638, 148] on td "[TECHNICAL_ID]" at bounding box center [578, 145] width 201 height 37
copy td "[TECHNICAL_ID]"
click at [906, 70] on button "Run Hardware Test" at bounding box center [941, 72] width 118 height 22
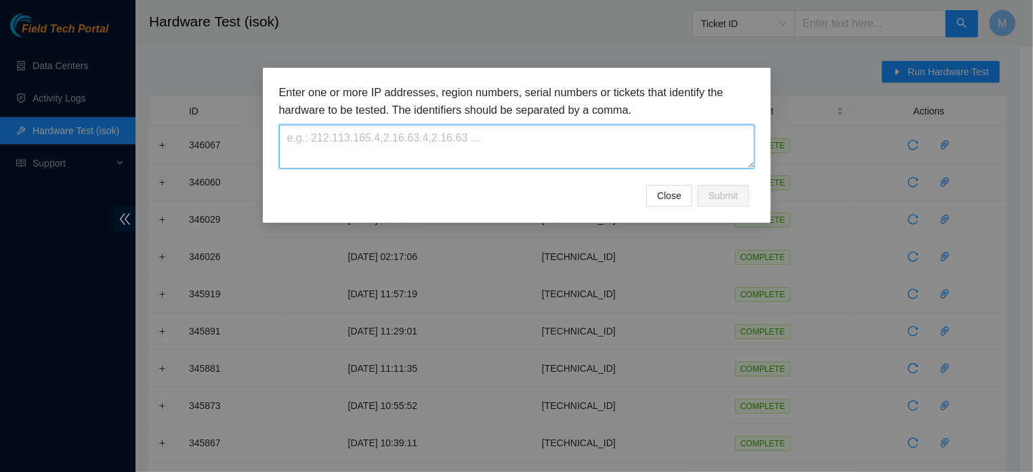
click at [659, 140] on textarea at bounding box center [516, 147] width 475 height 44
paste textarea "[TECHNICAL_ID]"
type textarea "[TECHNICAL_ID]"
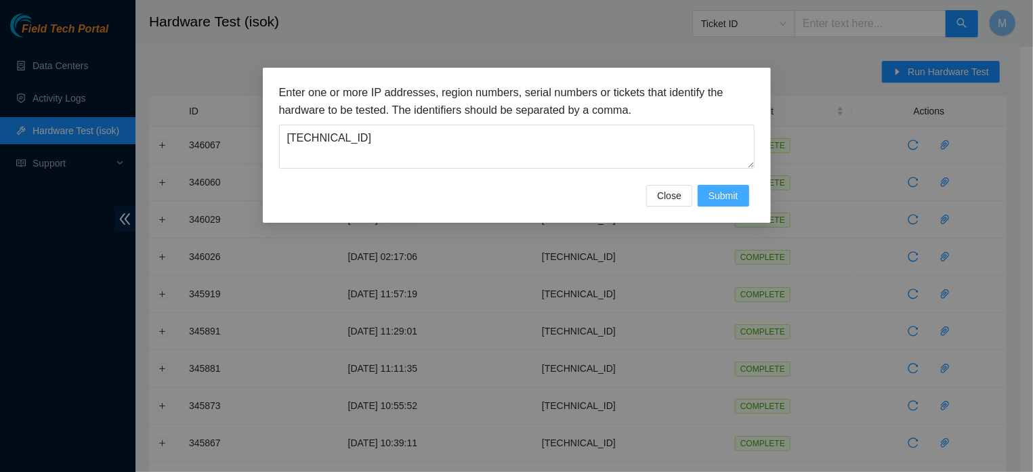
click at [709, 203] on span "Submit" at bounding box center [723, 195] width 30 height 15
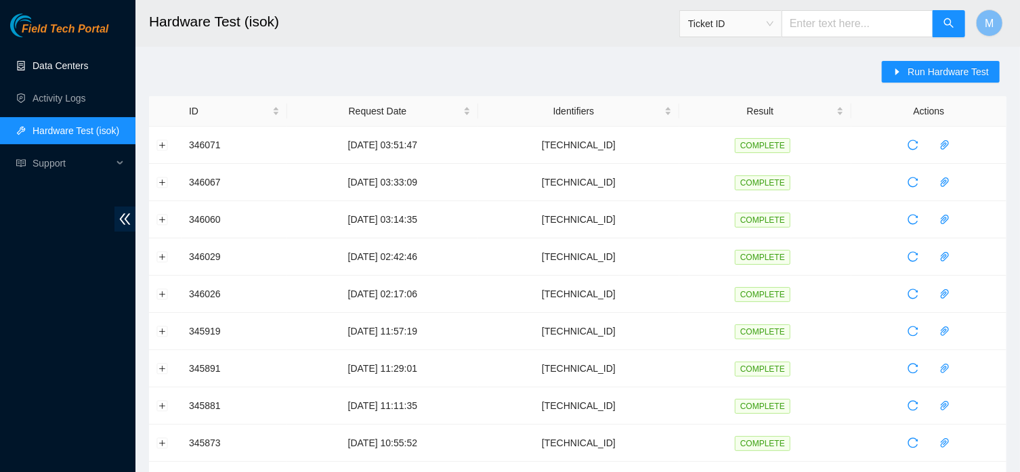
click at [70, 66] on link "Data Centers" at bounding box center [61, 65] width 56 height 11
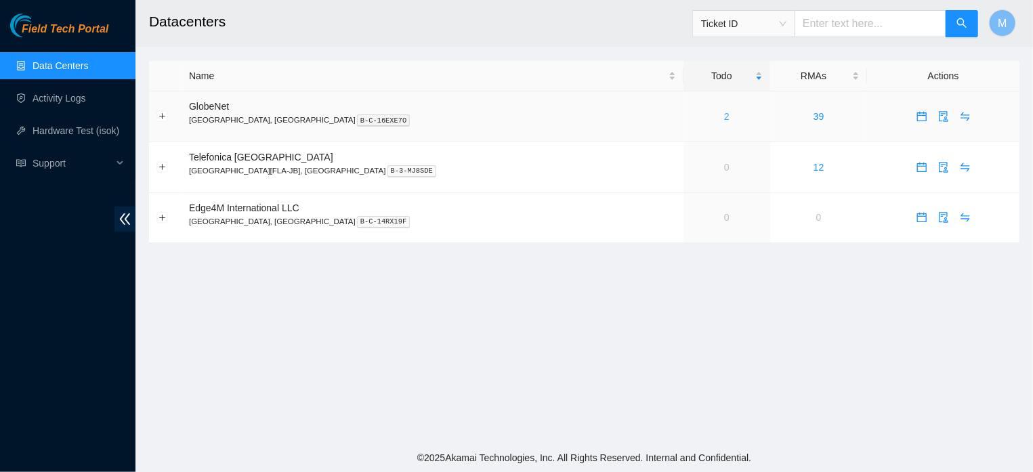
click at [724, 117] on link "2" at bounding box center [726, 116] width 5 height 11
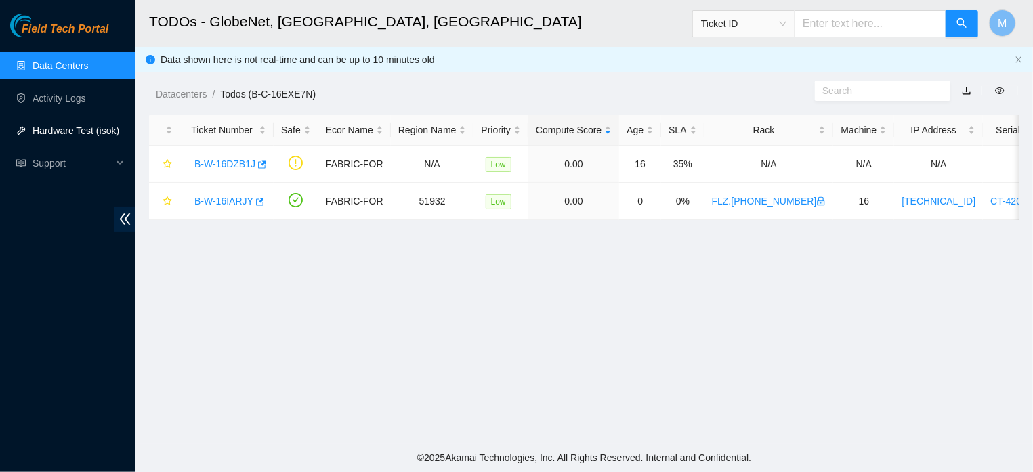
click at [64, 134] on link "Hardware Test (isok)" at bounding box center [76, 130] width 87 height 11
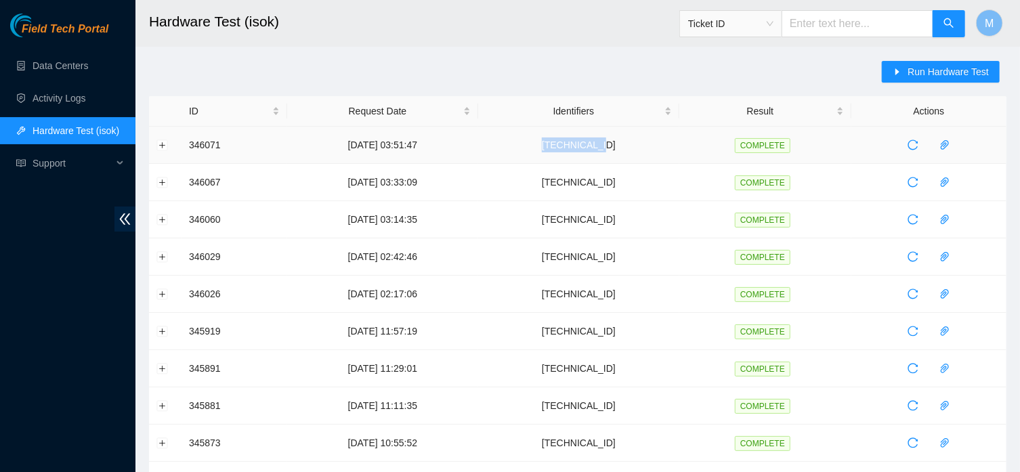
drag, startPoint x: 578, startPoint y: 145, endPoint x: 633, endPoint y: 148, distance: 55.0
click at [633, 148] on td "[TECHNICAL_ID]" at bounding box center [578, 145] width 201 height 37
copy td "[TECHNICAL_ID]"
click at [938, 70] on span "Run Hardware Test" at bounding box center [948, 71] width 81 height 15
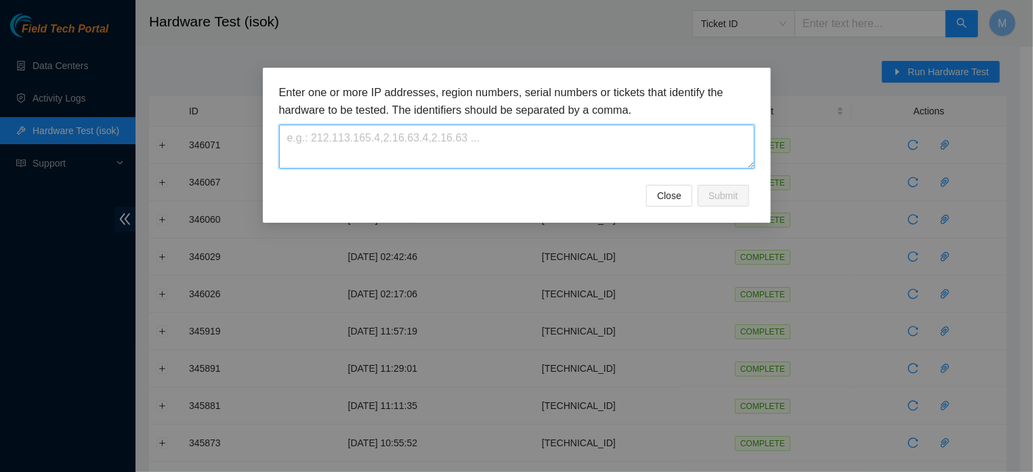
click at [536, 163] on textarea at bounding box center [516, 147] width 475 height 44
paste textarea "[TECHNICAL_ID]"
type textarea "[TECHNICAL_ID]"
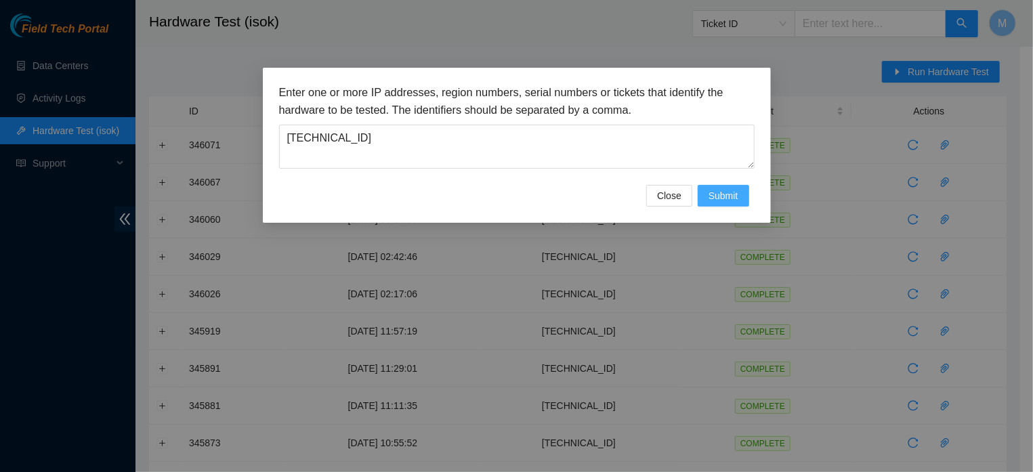
click at [701, 207] on button "Submit" at bounding box center [723, 196] width 51 height 22
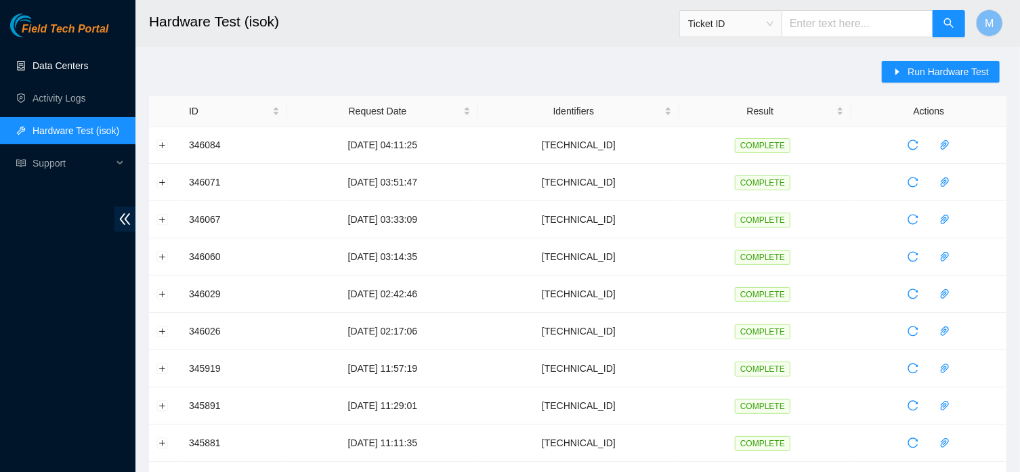
click at [71, 64] on link "Data Centers" at bounding box center [61, 65] width 56 height 11
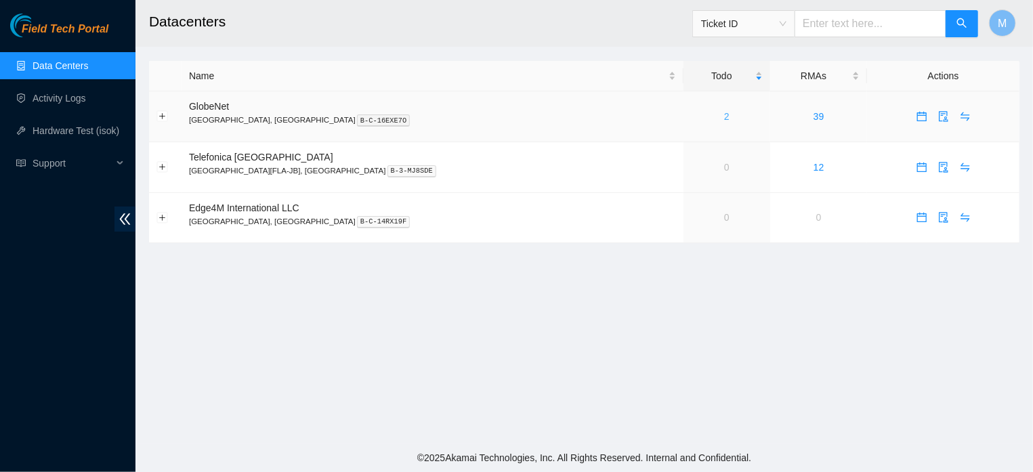
click at [724, 118] on link "2" at bounding box center [726, 116] width 5 height 11
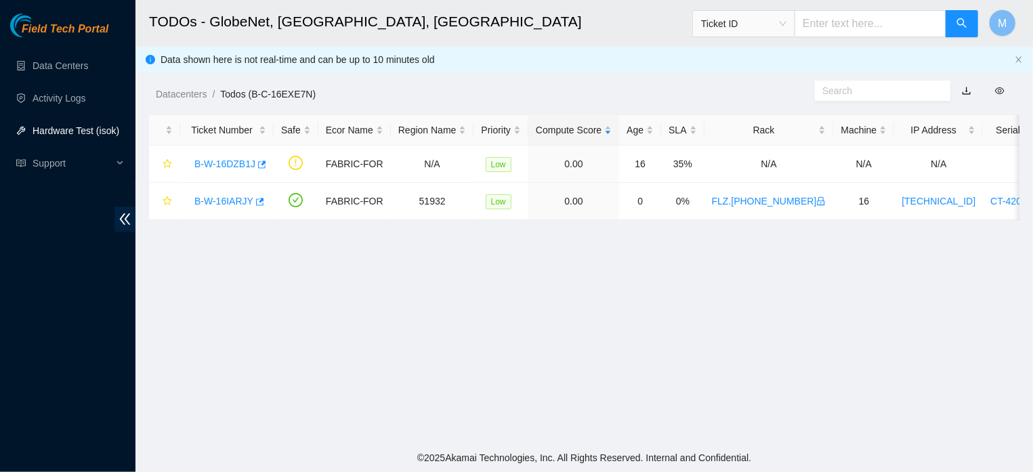
click at [47, 133] on link "Hardware Test (isok)" at bounding box center [76, 130] width 87 height 11
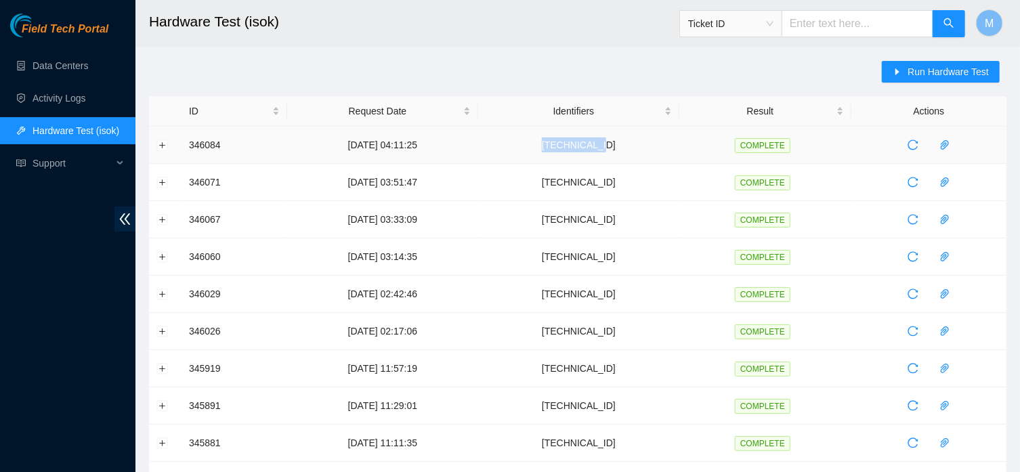
drag, startPoint x: 578, startPoint y: 146, endPoint x: 636, endPoint y: 148, distance: 57.6
click at [636, 148] on td "[TECHNICAL_ID]" at bounding box center [578, 145] width 201 height 37
copy td "[TECHNICAL_ID]"
click at [939, 77] on span "Run Hardware Test" at bounding box center [948, 71] width 81 height 15
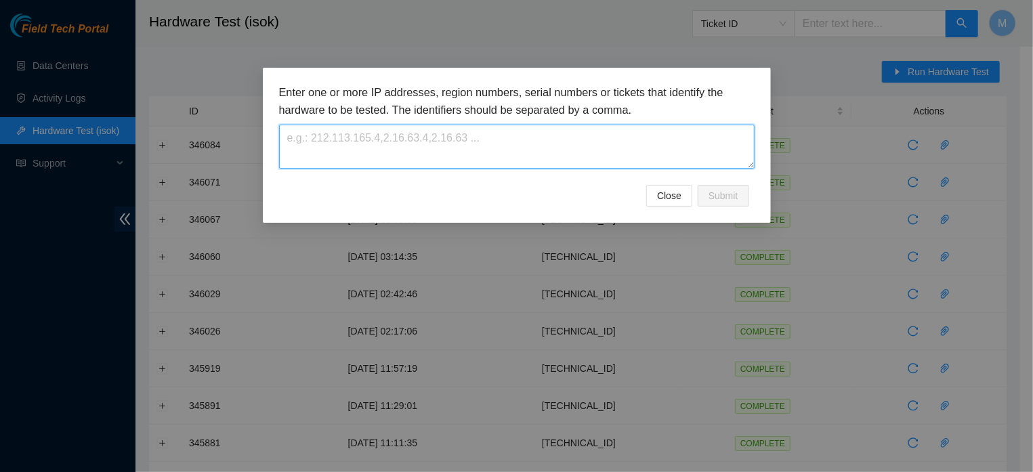
click at [475, 151] on textarea at bounding box center [516, 147] width 475 height 44
paste textarea "[TECHNICAL_ID]"
type textarea "[TECHNICAL_ID]"
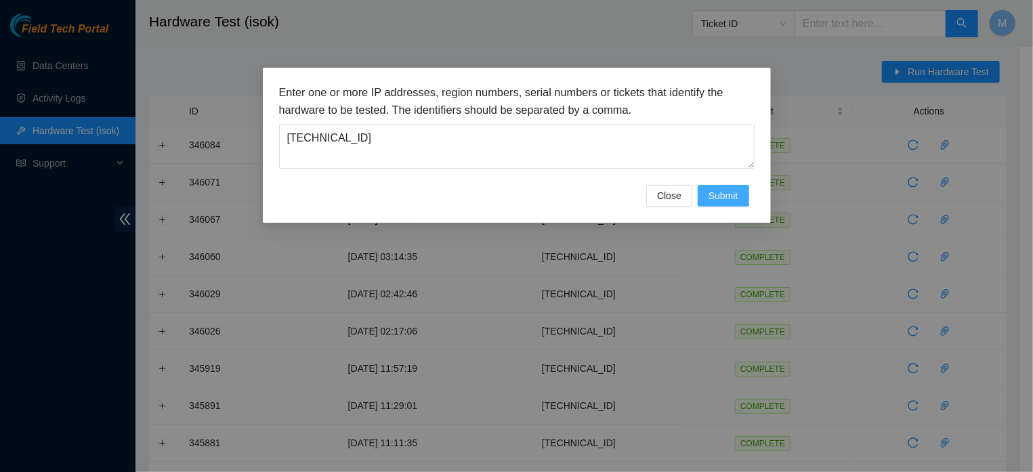
click at [731, 203] on span "Submit" at bounding box center [723, 195] width 30 height 15
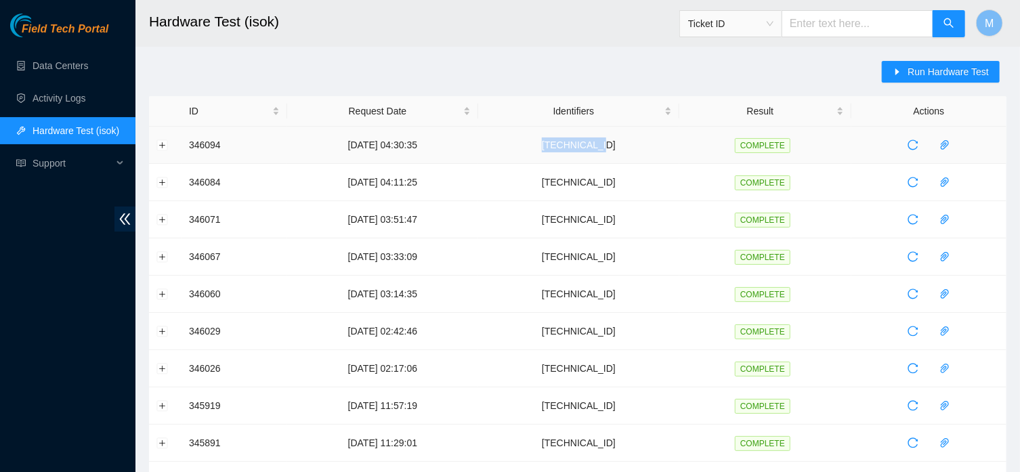
drag, startPoint x: 578, startPoint y: 148, endPoint x: 635, endPoint y: 147, distance: 56.2
click at [635, 147] on td "[TECHNICAL_ID]" at bounding box center [578, 145] width 201 height 37
copy td "[TECHNICAL_ID]"
click at [934, 77] on span "Run Hardware Test" at bounding box center [948, 71] width 81 height 15
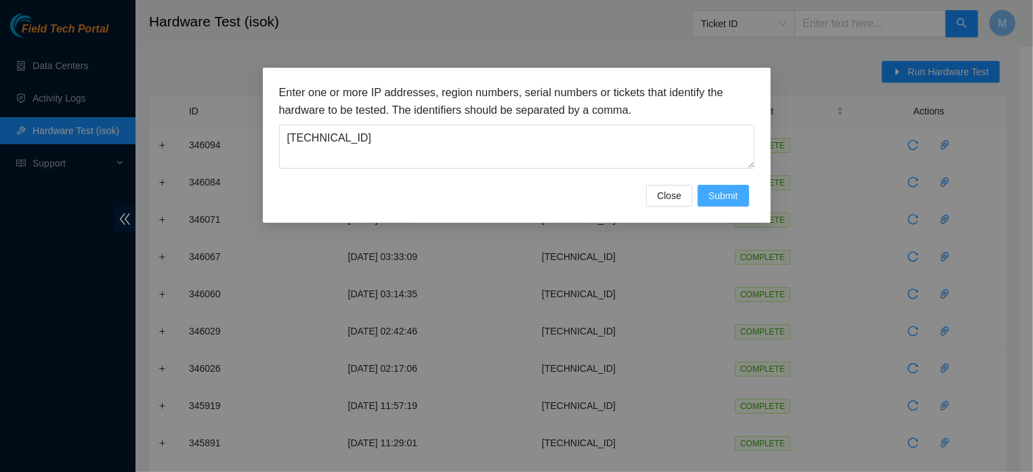
click at [733, 203] on span "Submit" at bounding box center [723, 195] width 30 height 15
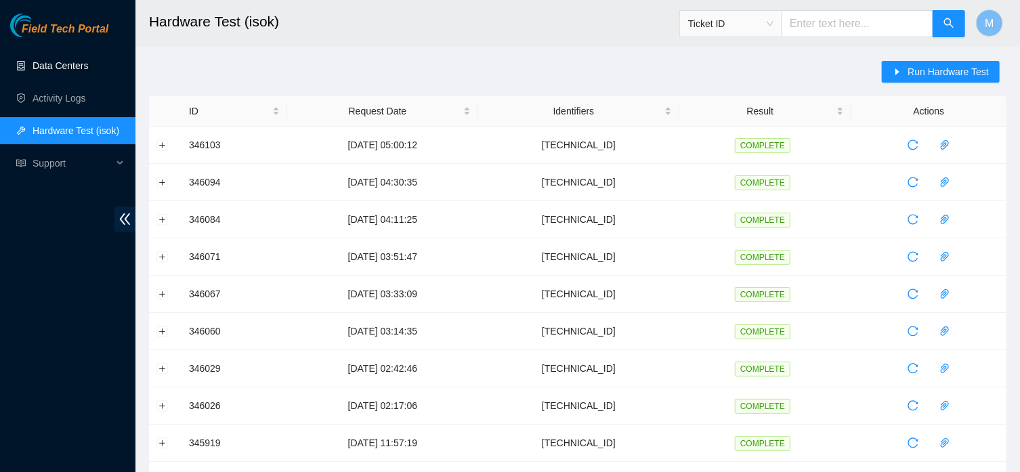
click at [83, 66] on link "Data Centers" at bounding box center [61, 65] width 56 height 11
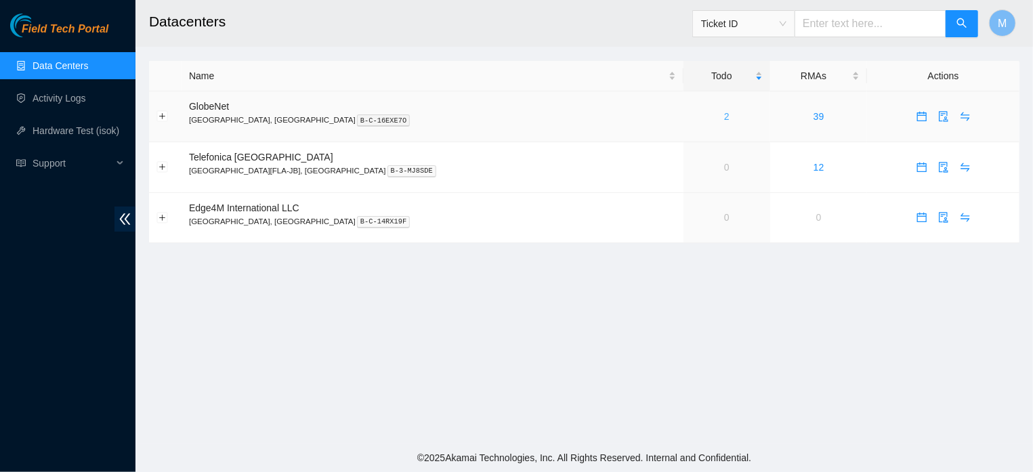
click at [724, 118] on link "2" at bounding box center [726, 116] width 5 height 11
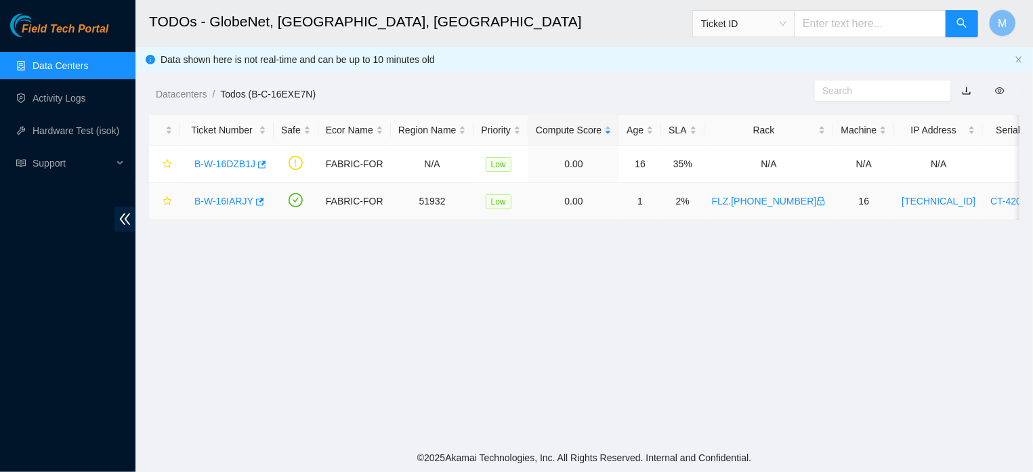
click at [231, 198] on link "B-W-16IARJY" at bounding box center [223, 201] width 59 height 11
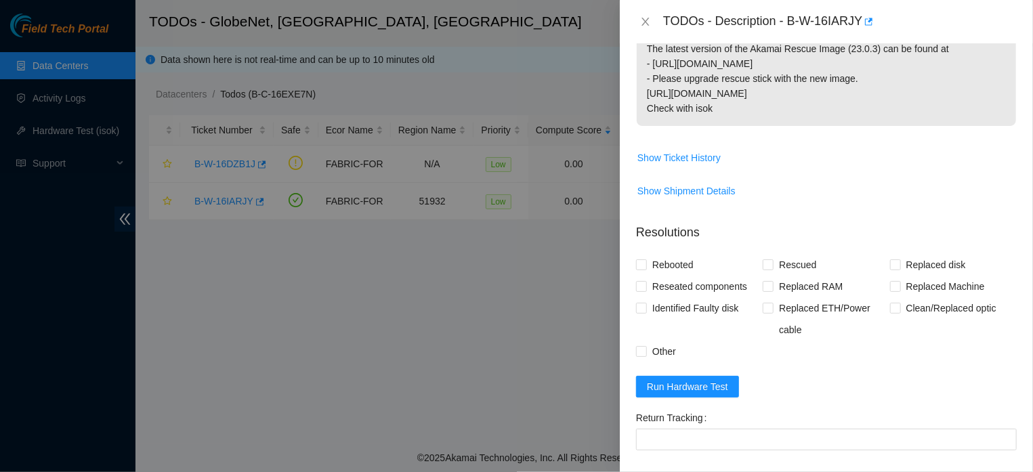
scroll to position [477, 0]
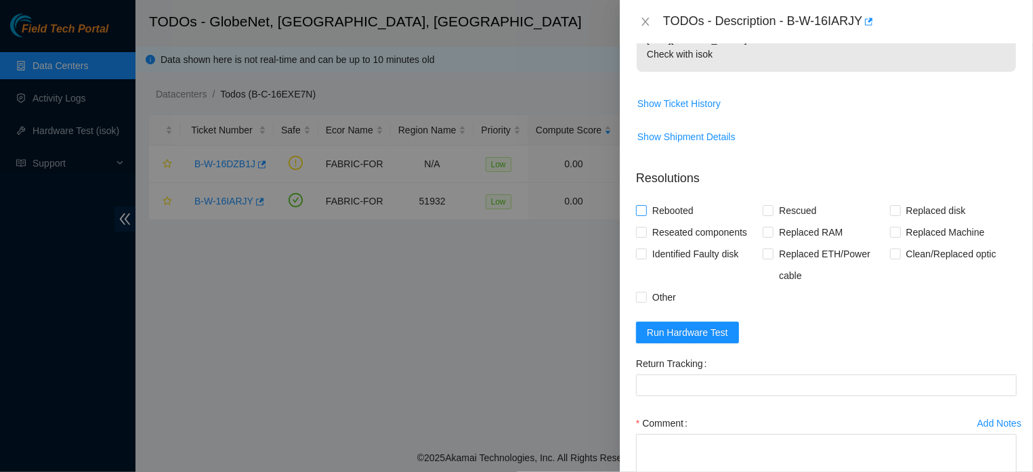
click at [640, 205] on input "Rebooted" at bounding box center [640, 209] width 9 height 9
checkbox input "true"
click at [763, 205] on input "Rescued" at bounding box center [767, 209] width 9 height 9
checkbox input "true"
click at [642, 292] on input "Other" at bounding box center [640, 296] width 9 height 9
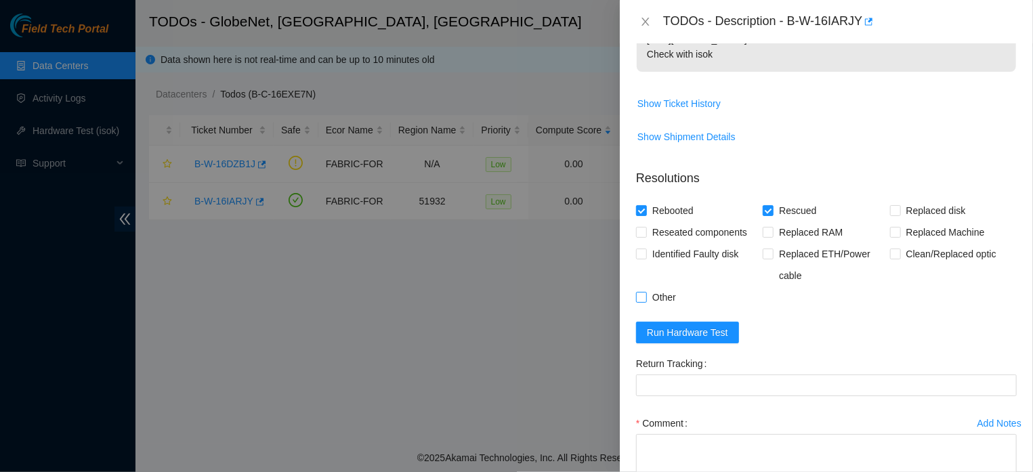
checkbox input "true"
click at [640, 205] on input "Rebooted" at bounding box center [640, 209] width 9 height 9
checkbox input "false"
click at [670, 435] on textarea "Comment" at bounding box center [826, 459] width 381 height 51
paste textarea "RESCUE (23.0.3), SETTINGS, and ISOK were run individually on each drive. ISOK w…"
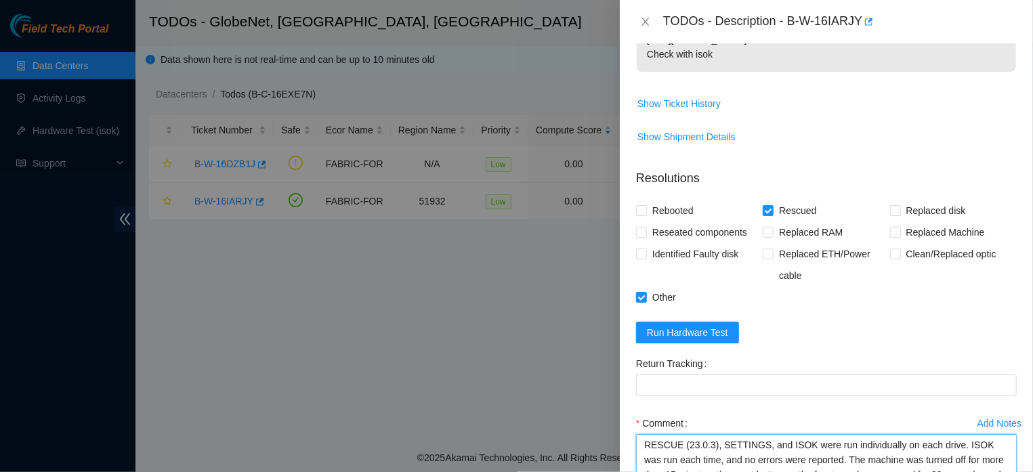
scroll to position [14, 0]
type textarea "RESCUE (23.0.3), SETTINGS, and ISOK were run individually on each drive. ISOK w…"
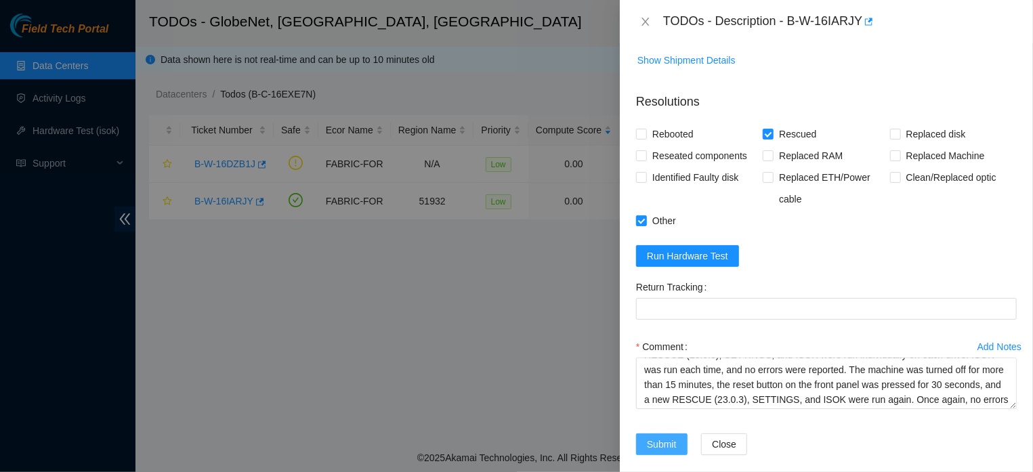
click at [674, 437] on span "Submit" at bounding box center [662, 444] width 30 height 15
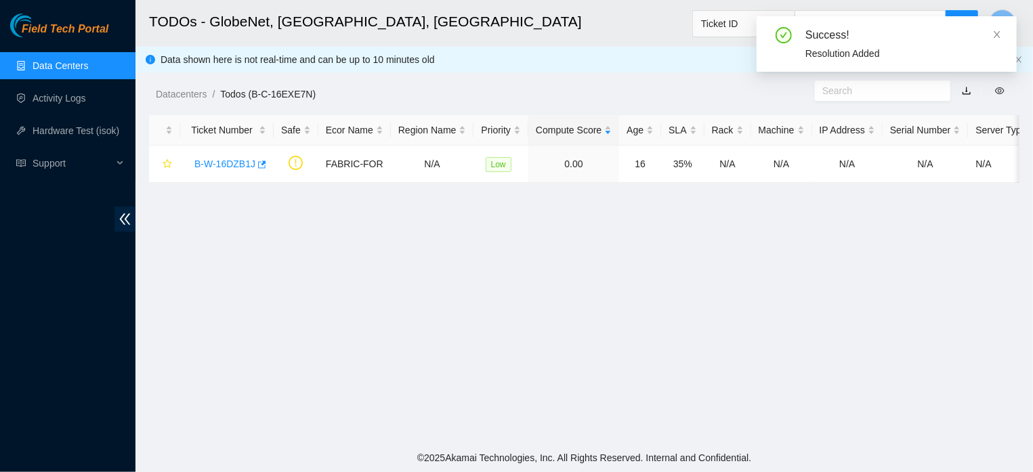
scroll to position [337, 0]
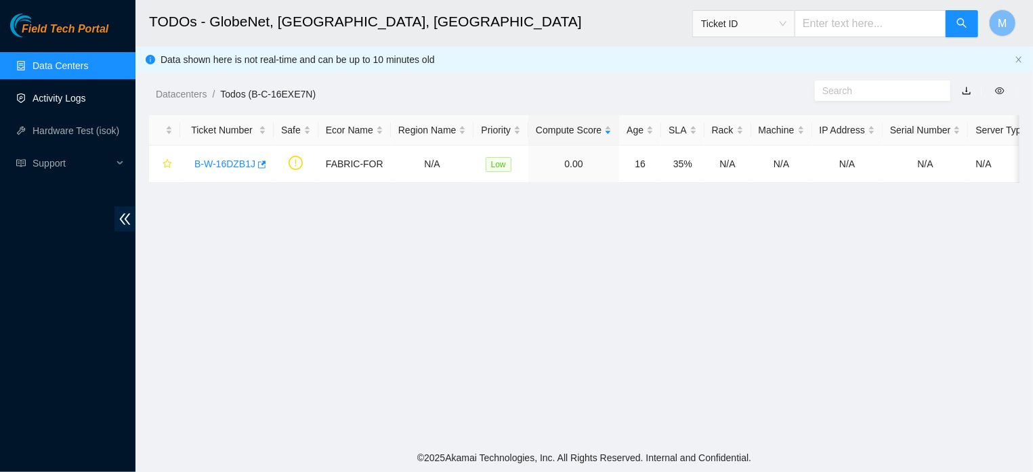
click at [82, 103] on link "Activity Logs" at bounding box center [60, 98] width 54 height 11
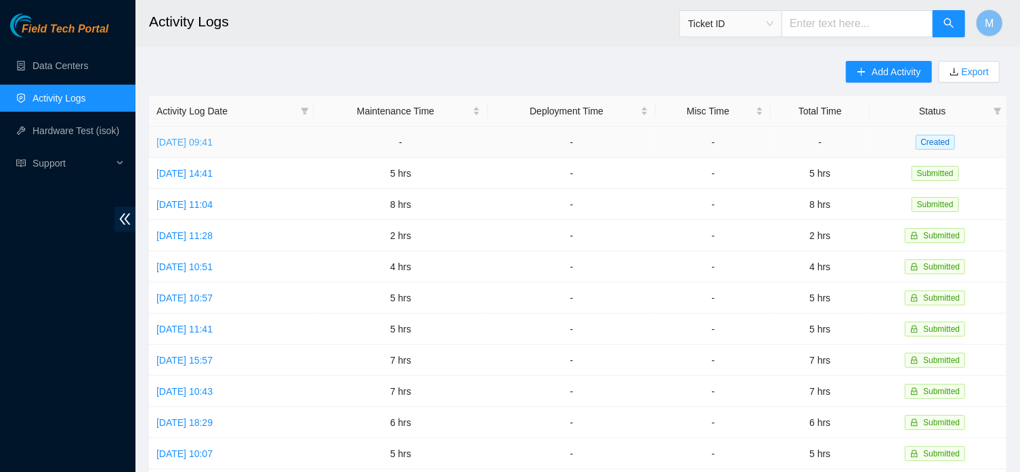
click at [213, 137] on link "Fri, 03 Oct 2025 09:41" at bounding box center [184, 142] width 56 height 11
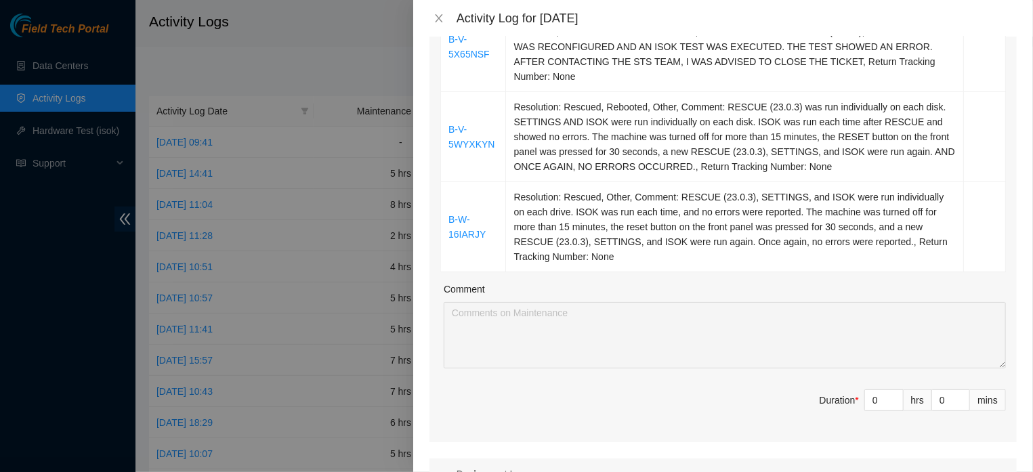
scroll to position [433, 0]
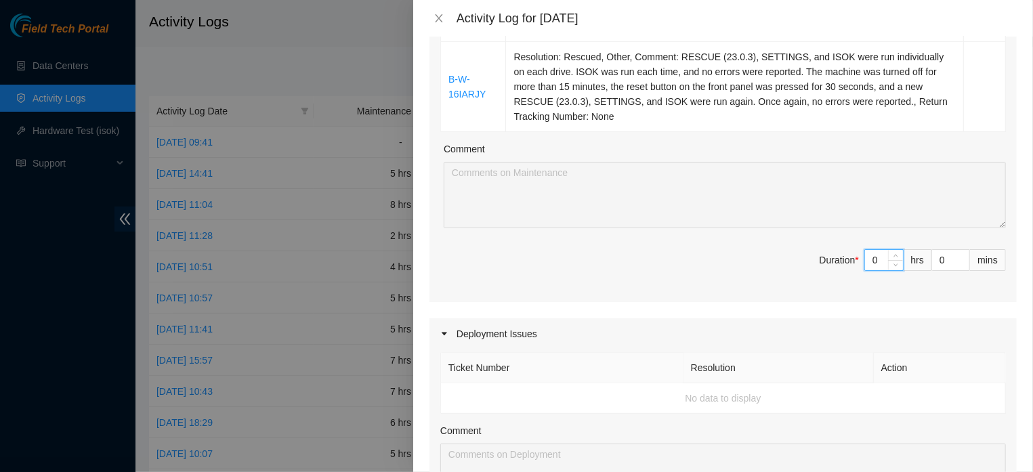
drag, startPoint x: 874, startPoint y: 286, endPoint x: 857, endPoint y: 289, distance: 17.1
click at [865, 270] on input "0" at bounding box center [884, 260] width 38 height 20
type input "7"
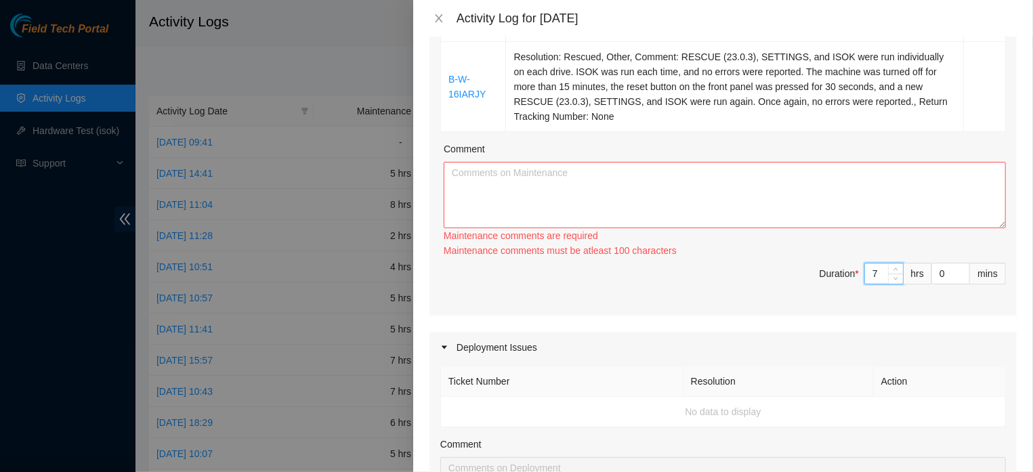
type input "7"
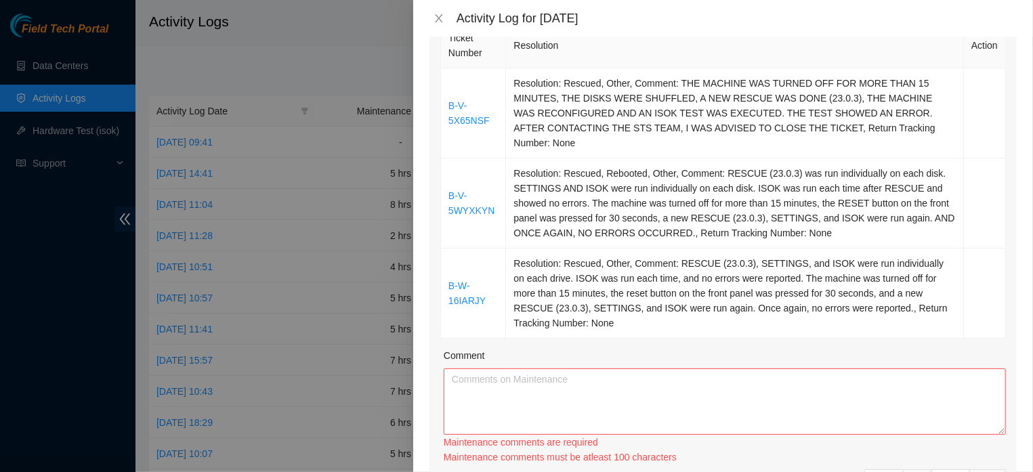
scroll to position [230, 0]
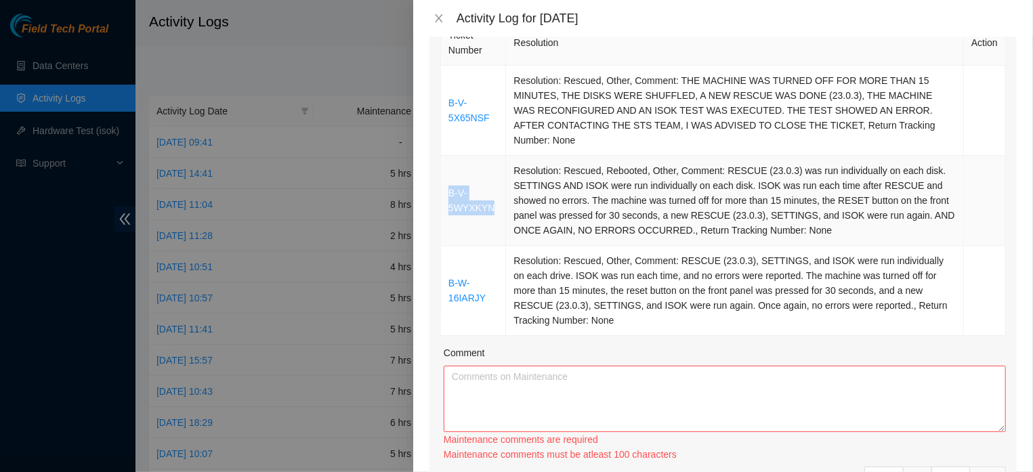
drag, startPoint x: 442, startPoint y: 211, endPoint x: 519, endPoint y: 215, distance: 76.6
click at [506, 215] on td "B-V-5WYXKYN" at bounding box center [473, 201] width 65 height 90
copy link "B-V-5WYXKYN"
click at [511, 393] on textarea "Comment" at bounding box center [725, 399] width 562 height 66
paste textarea "B-V-5WYXKYN"
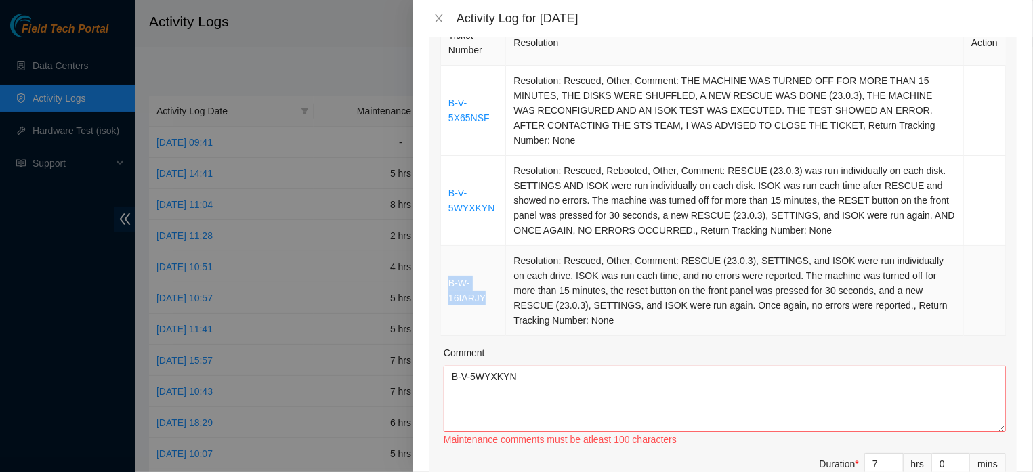
drag, startPoint x: 446, startPoint y: 302, endPoint x: 507, endPoint y: 316, distance: 62.6
click at [506, 316] on td "B-W-16IARJY" at bounding box center [473, 291] width 65 height 90
copy link "B-W-16IARJY"
click at [542, 398] on textarea "B-V-5WYXKYN" at bounding box center [725, 399] width 562 height 66
paste textarea "B-W-16IARJY"
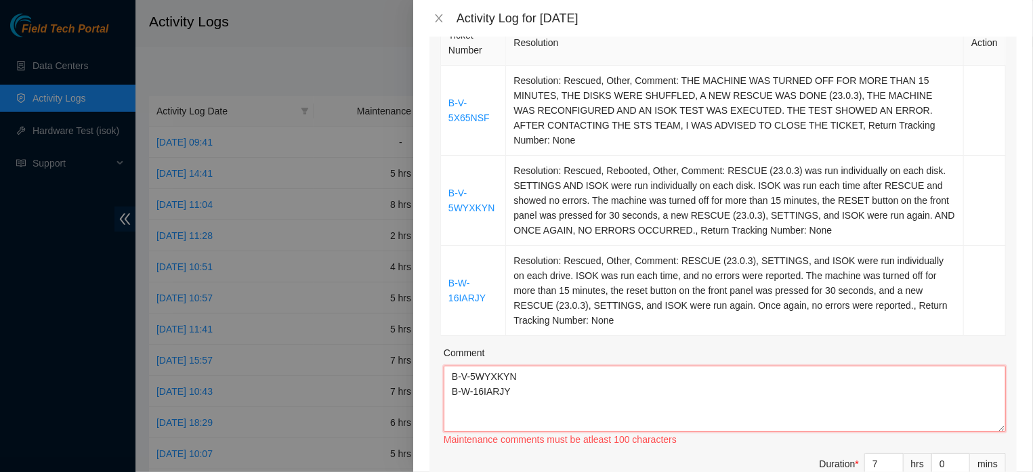
paste textarea "RESCUE (23.0.3), SETTINGS, and ISOK were run individually on each drive. ISOK w…"
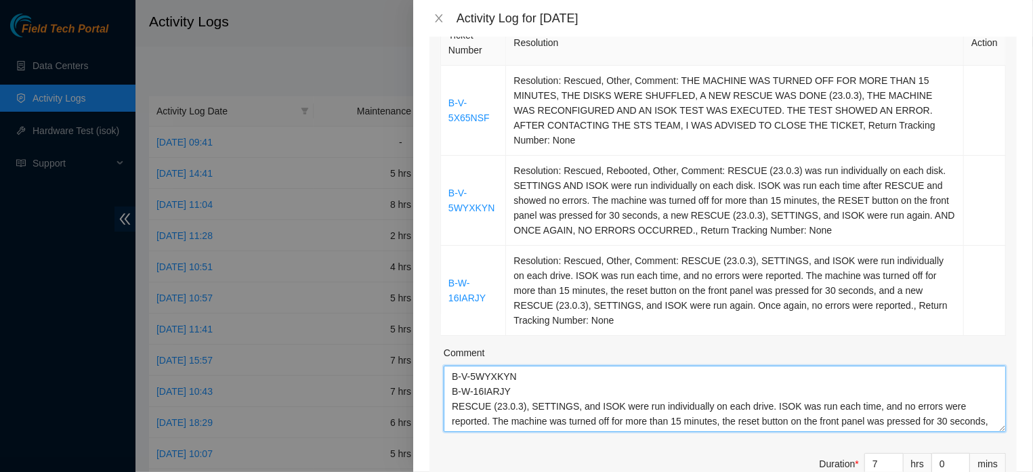
type textarea "B-V-5WYXKYN B-W-16IARJY RESCUE (23.0.3), SETTINGS, and ISOK were run individual…"
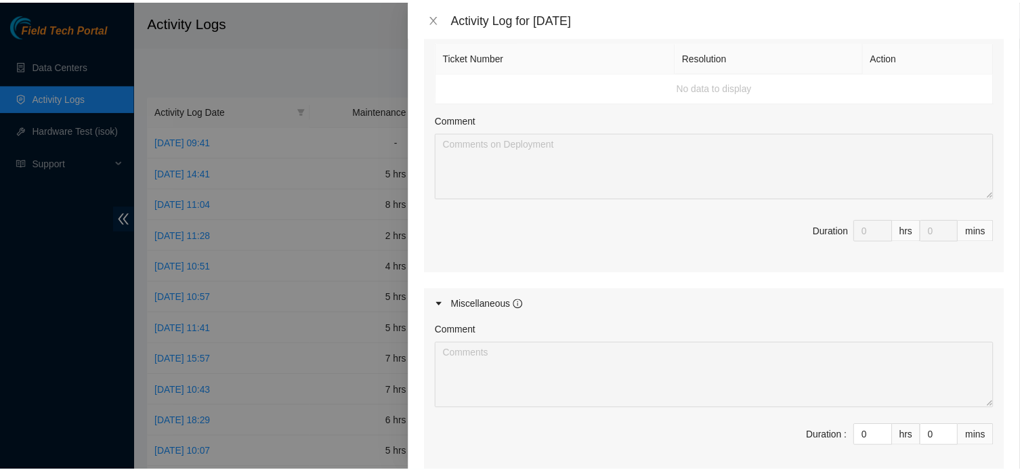
scroll to position [952, 0]
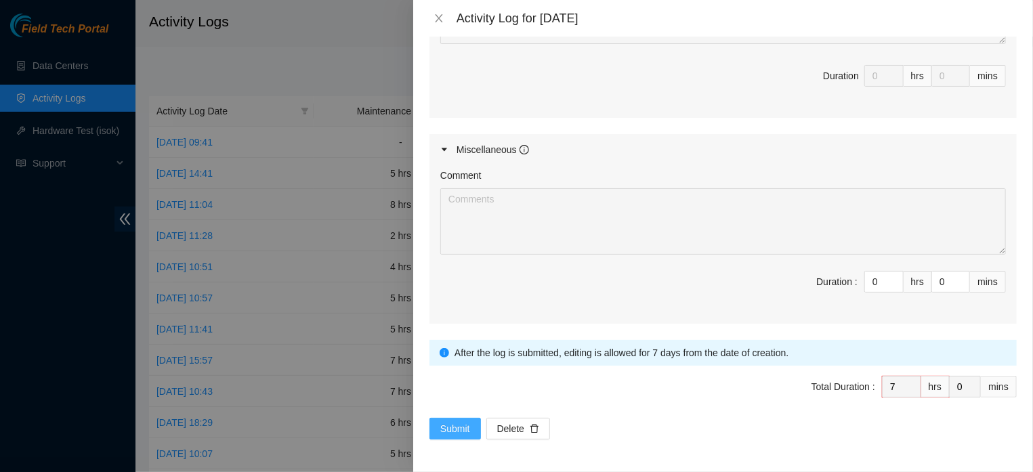
click at [440, 429] on button "Submit" at bounding box center [454, 429] width 51 height 22
